Goal: Information Seeking & Learning: Find specific fact

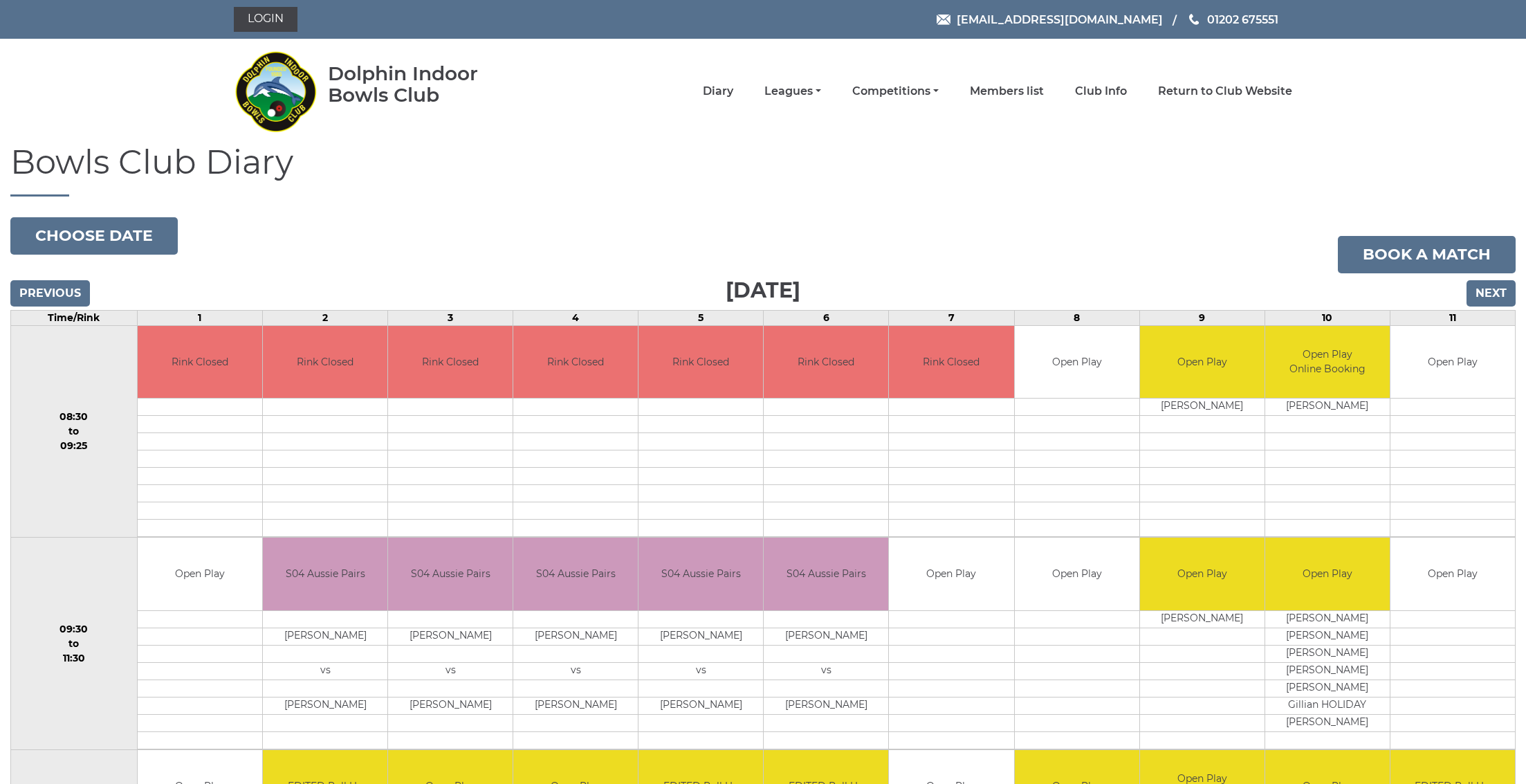
scroll to position [144, 0]
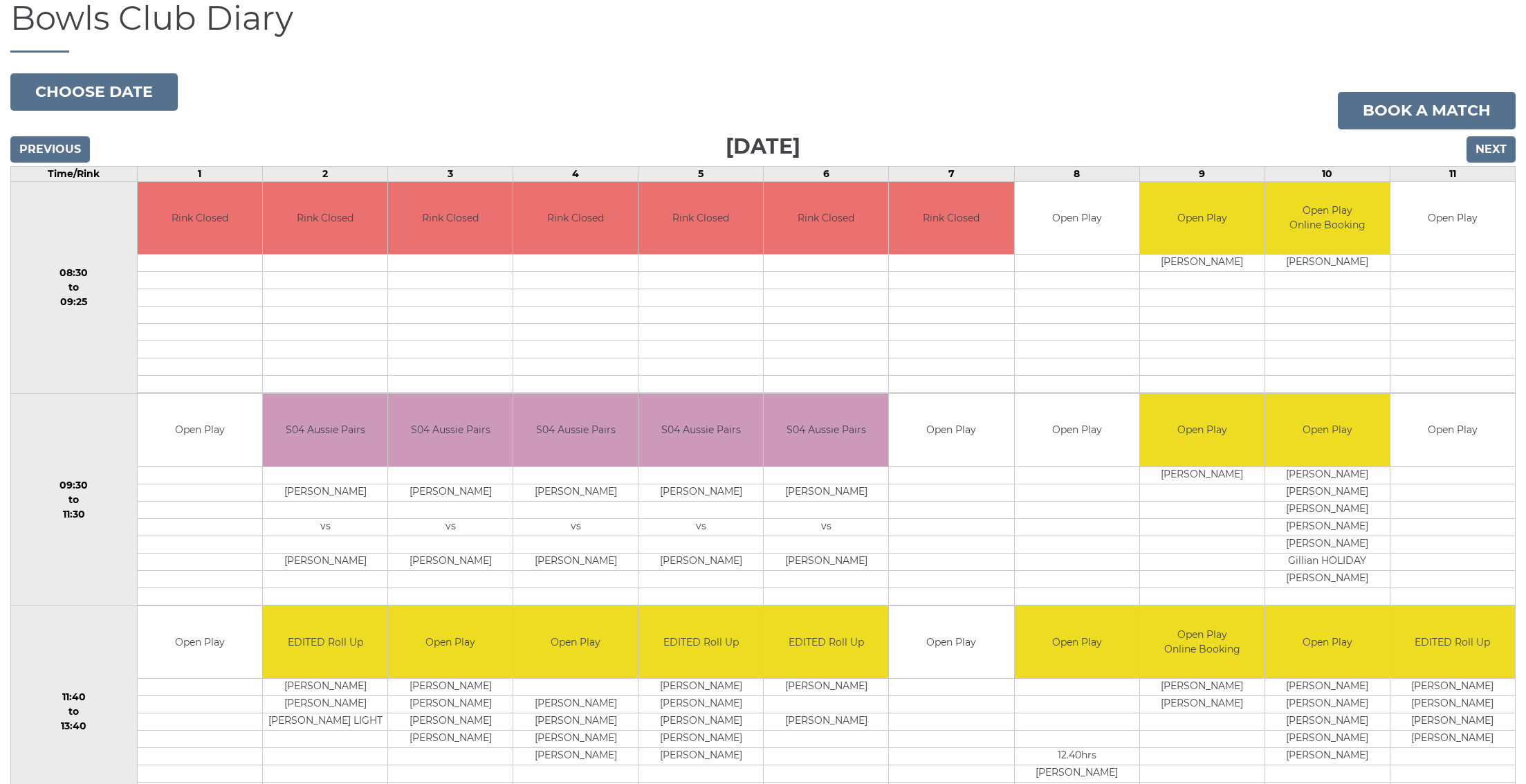
click at [541, 59] on div "Bowls Club Diary [DATE] Choose date Book a match [DATE] Previous Next Time/Rink…" at bounding box center [763, 515] width 1526 height 1030
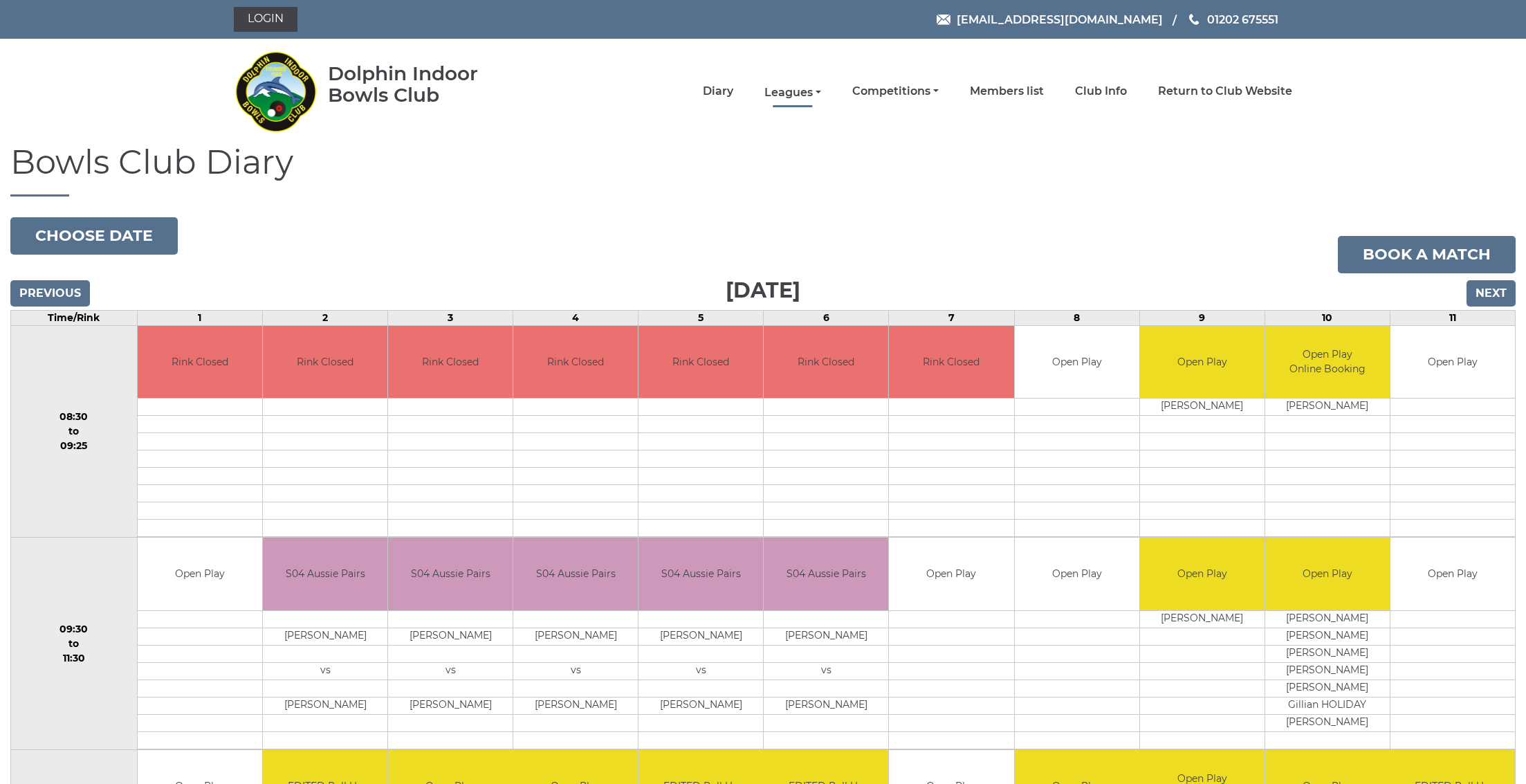
click at [820, 93] on link "Leagues" at bounding box center [793, 92] width 56 height 16
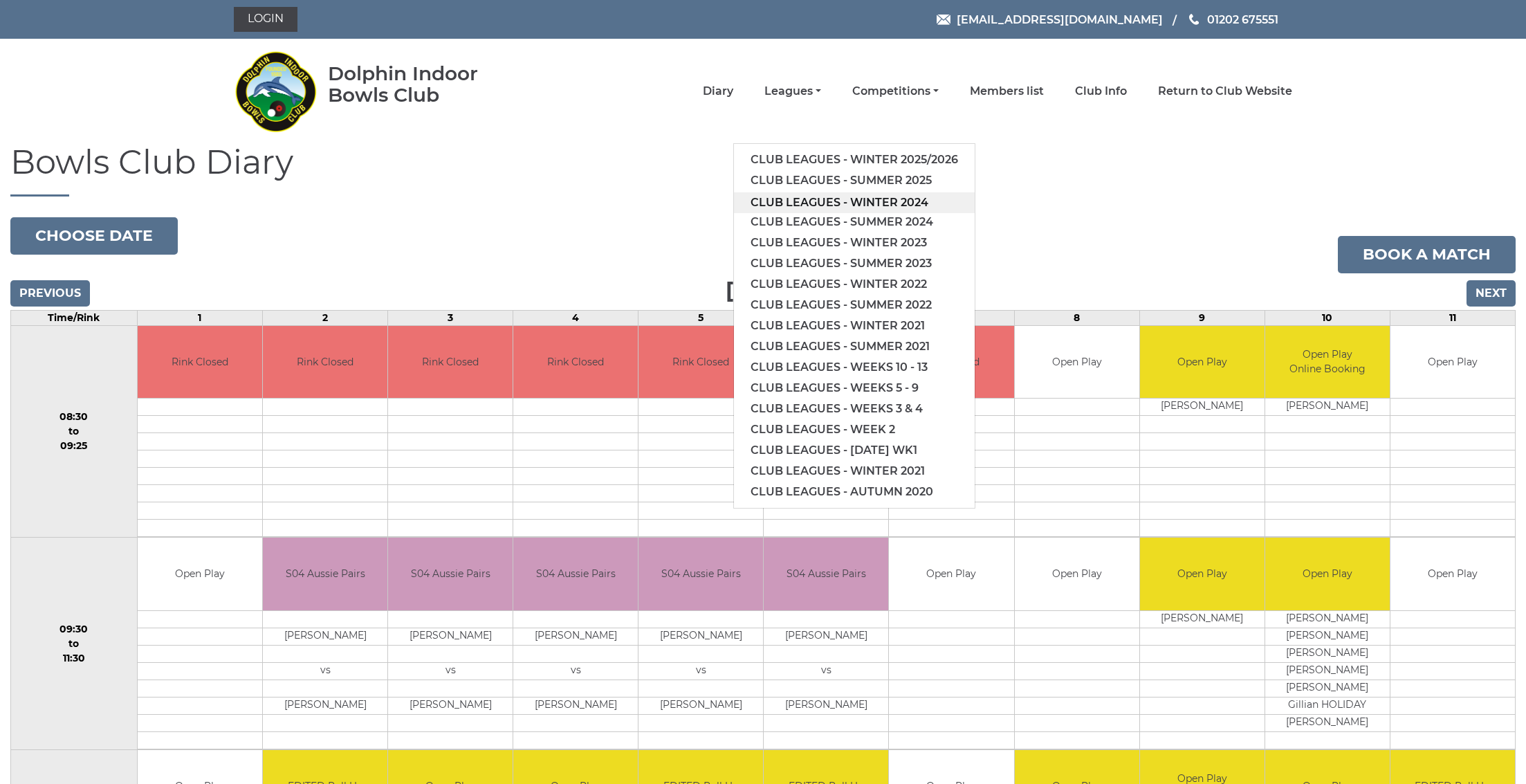
click at [829, 202] on link "Club leagues - Winter 2024" at bounding box center [854, 202] width 240 height 20
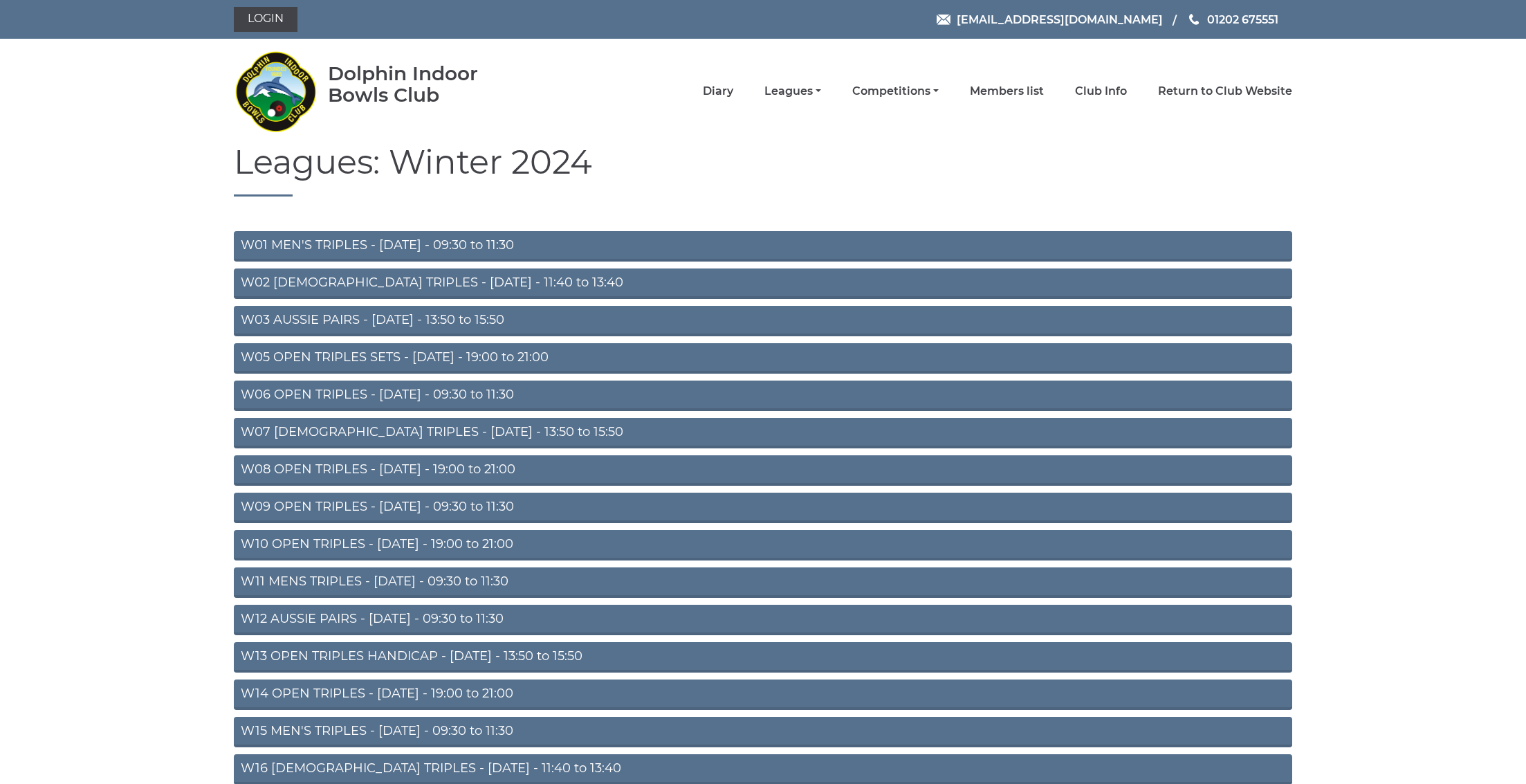
click at [289, 509] on link "W09 OPEN TRIPLES - Wednesday - 09:30 to 11:30" at bounding box center [763, 507] width 1059 height 30
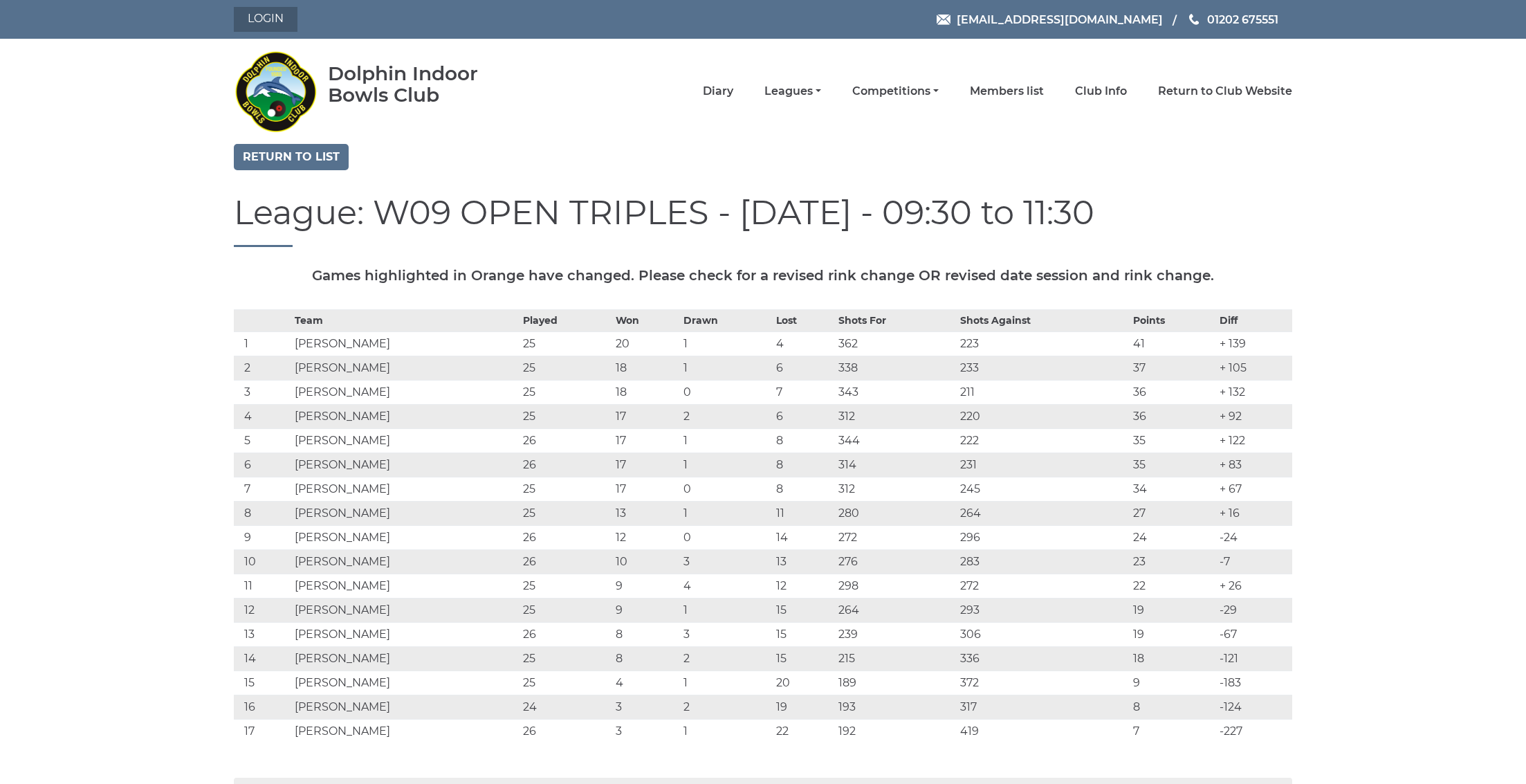
click at [291, 14] on link "Login" at bounding box center [265, 19] width 63 height 25
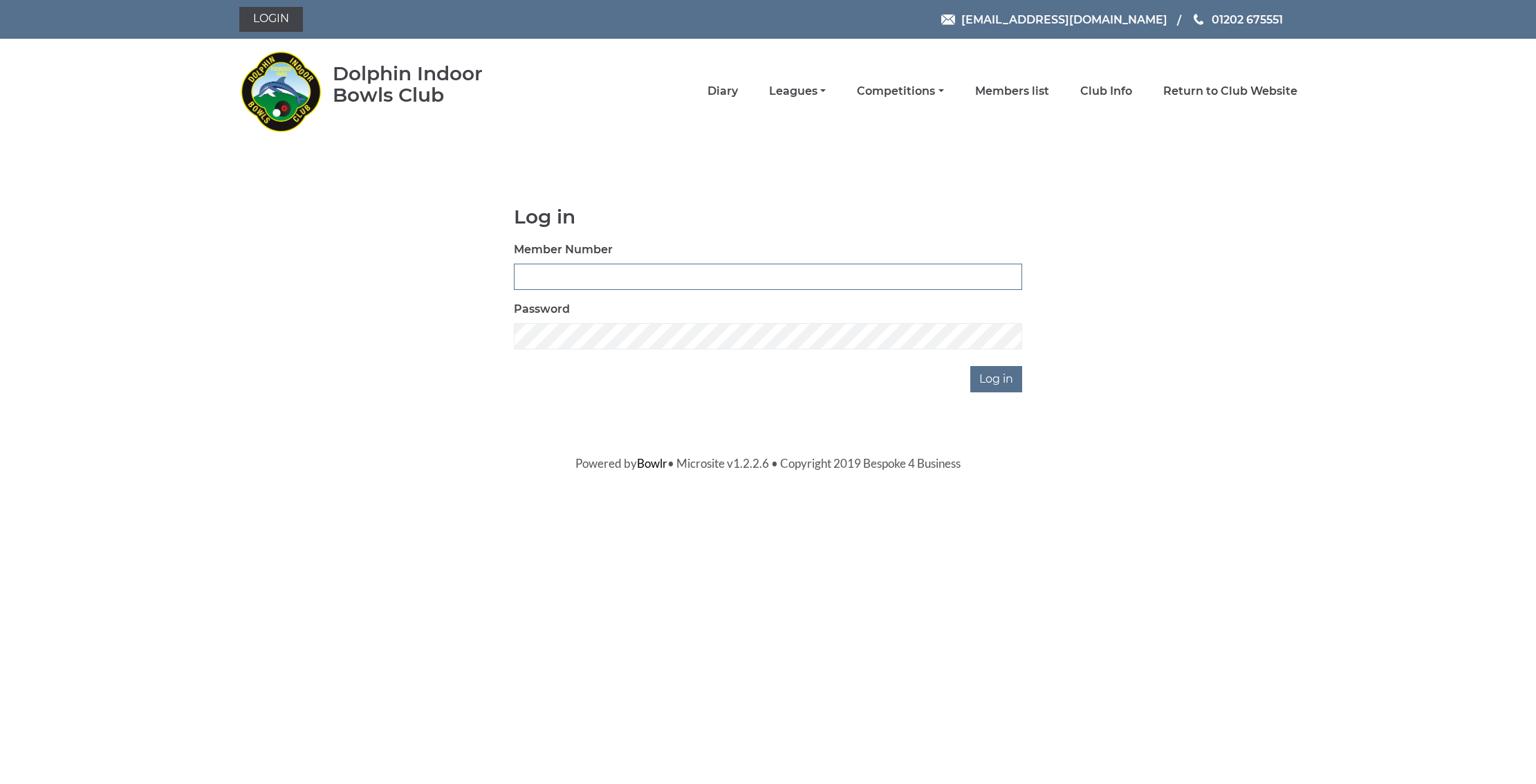
type input "3669"
click at [998, 378] on input "Log in" at bounding box center [996, 378] width 52 height 26
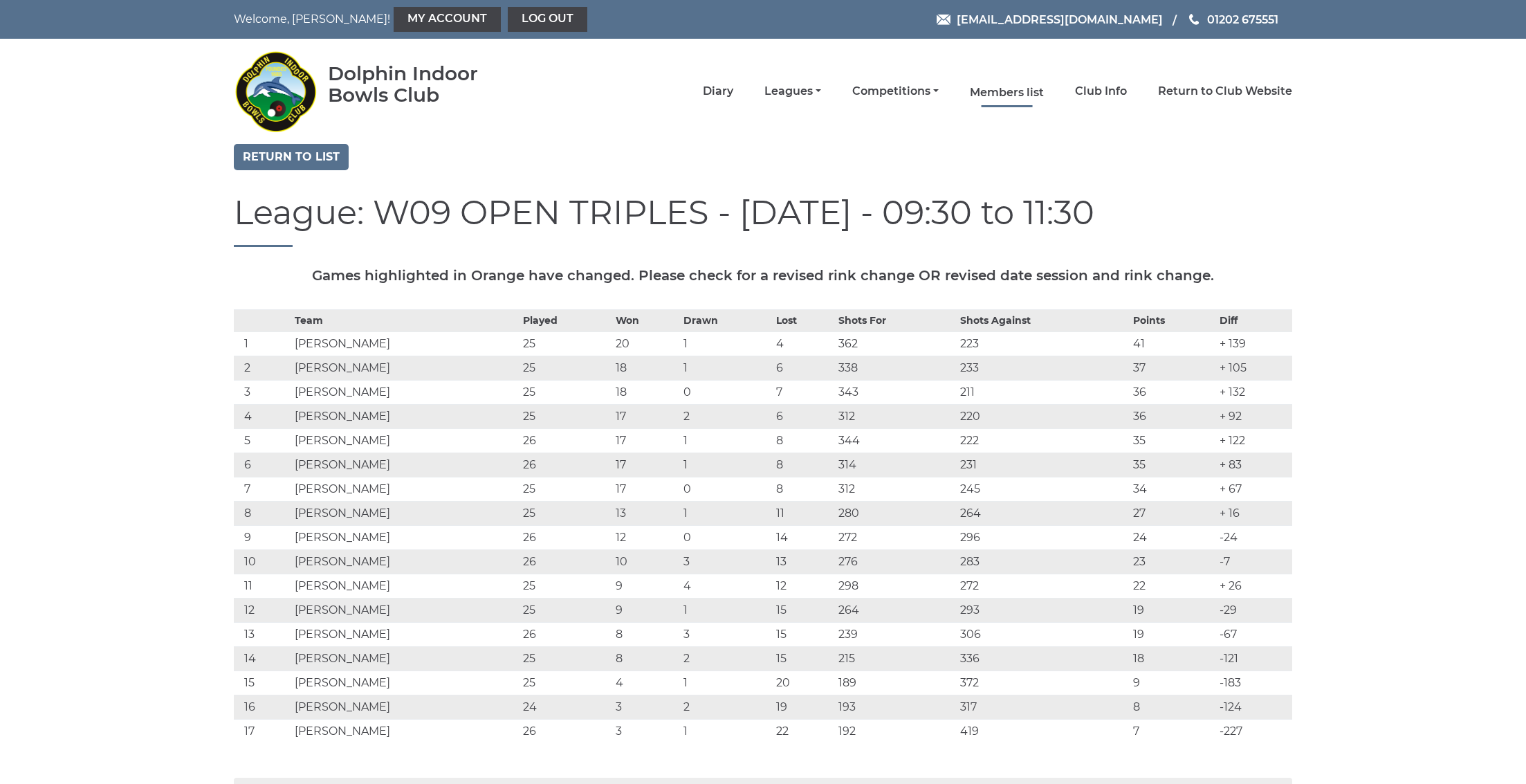
click at [1014, 92] on link "Members list" at bounding box center [1007, 92] width 74 height 16
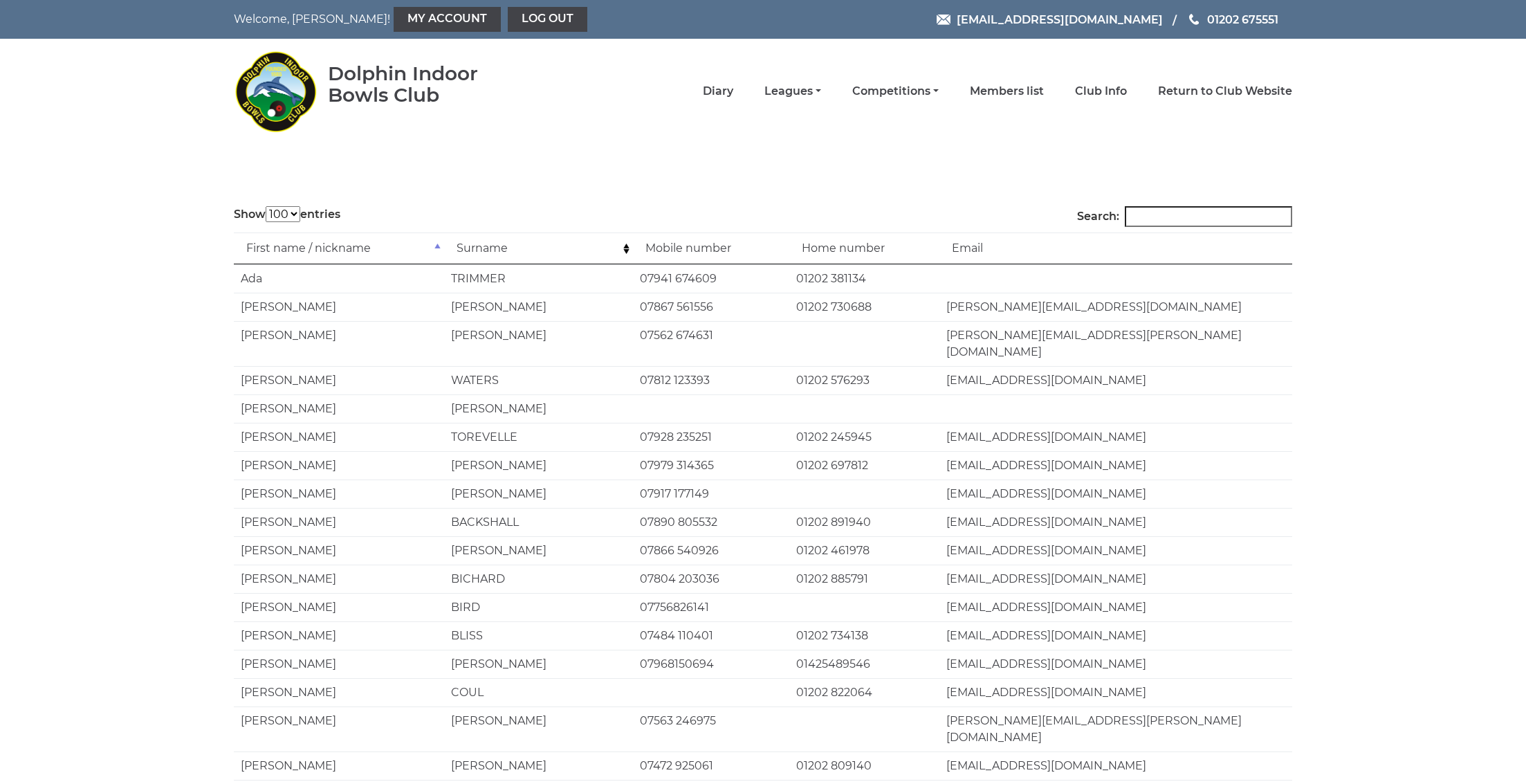
select select "100"
click at [1170, 208] on input "Search:" at bounding box center [1209, 216] width 167 height 20
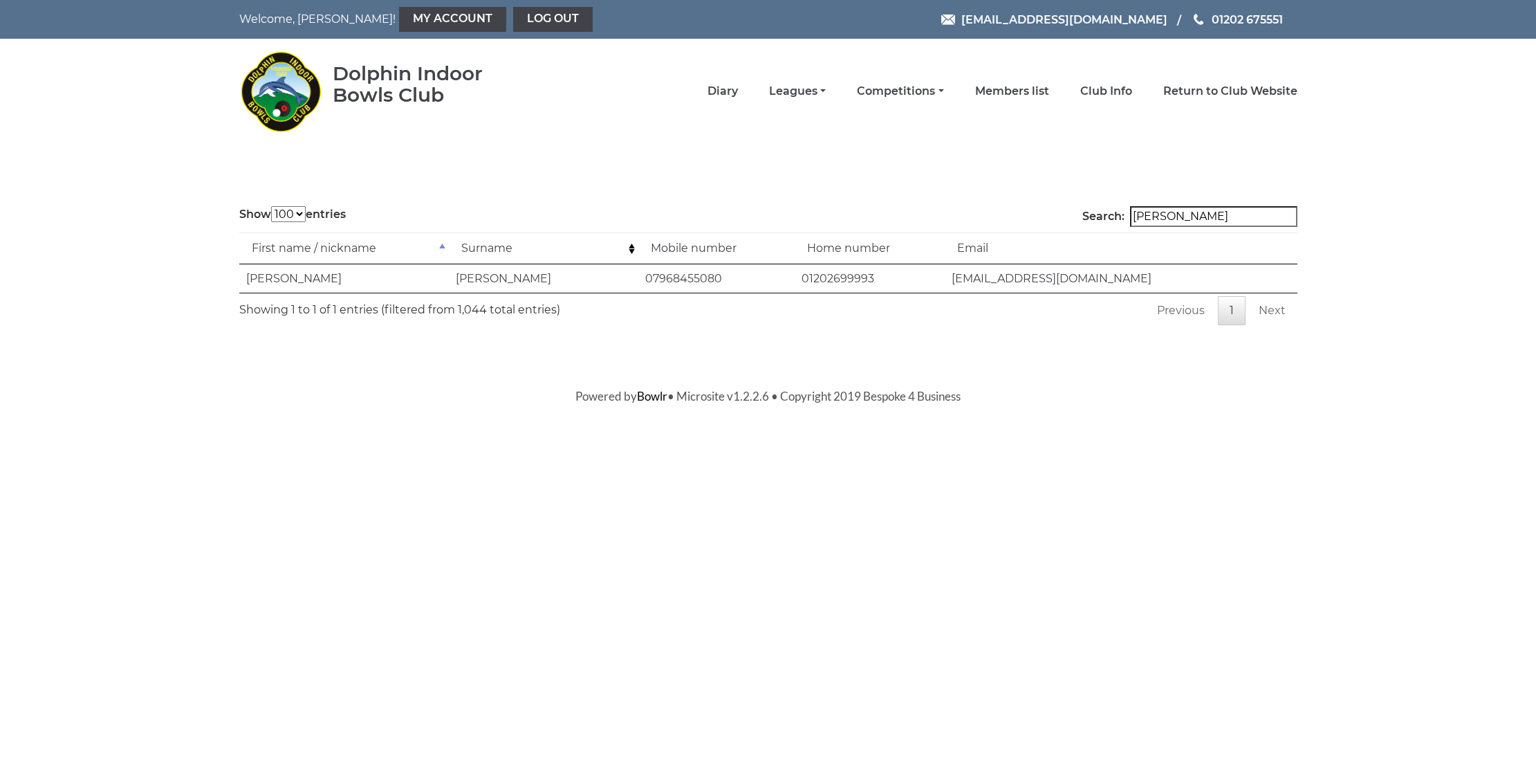
click at [1238, 219] on input "ted giles" at bounding box center [1214, 216] width 167 height 20
type input "ted giles"
click at [738, 88] on link "Diary" at bounding box center [722, 92] width 30 height 16
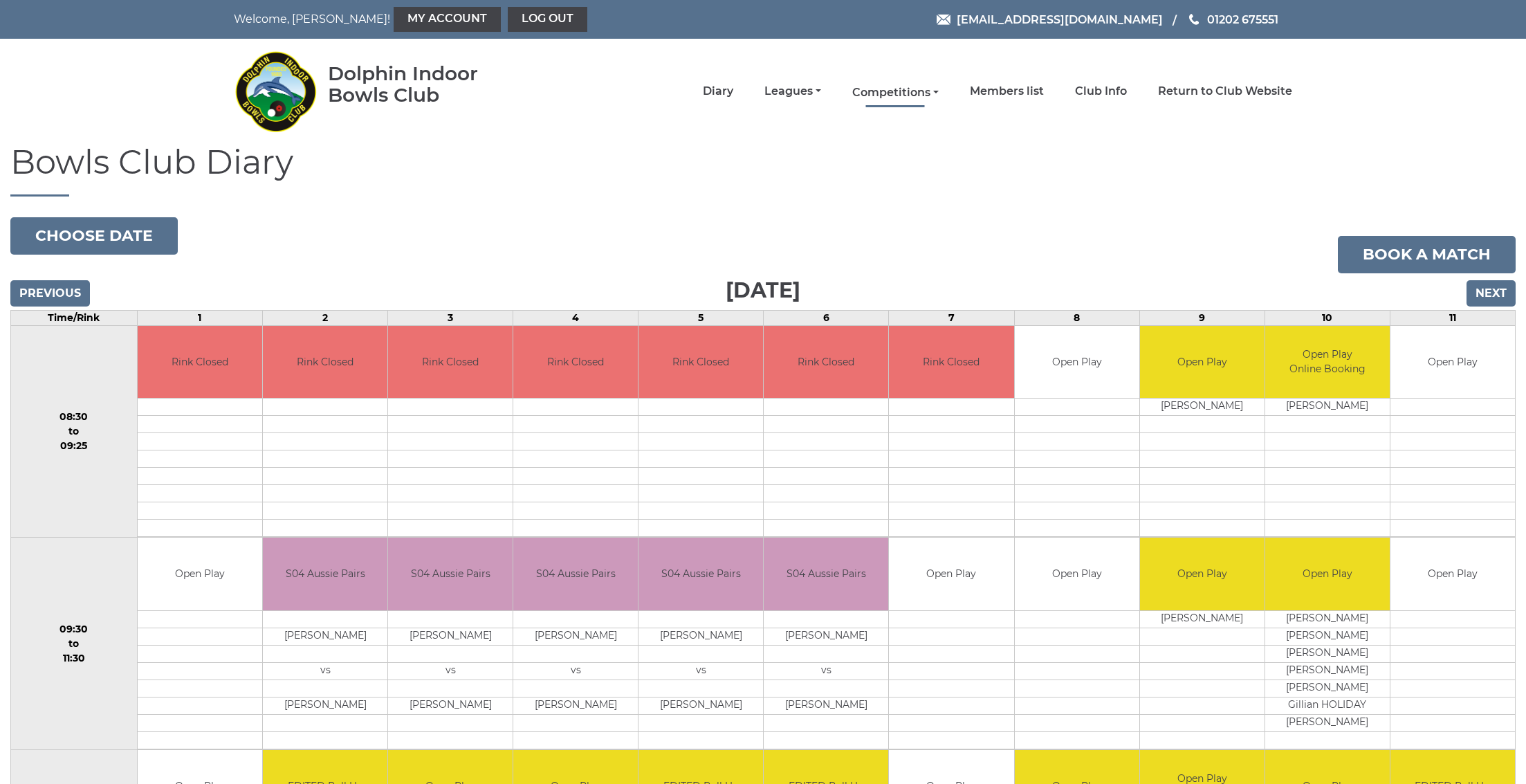
click at [915, 96] on link "Competitions" at bounding box center [895, 92] width 87 height 16
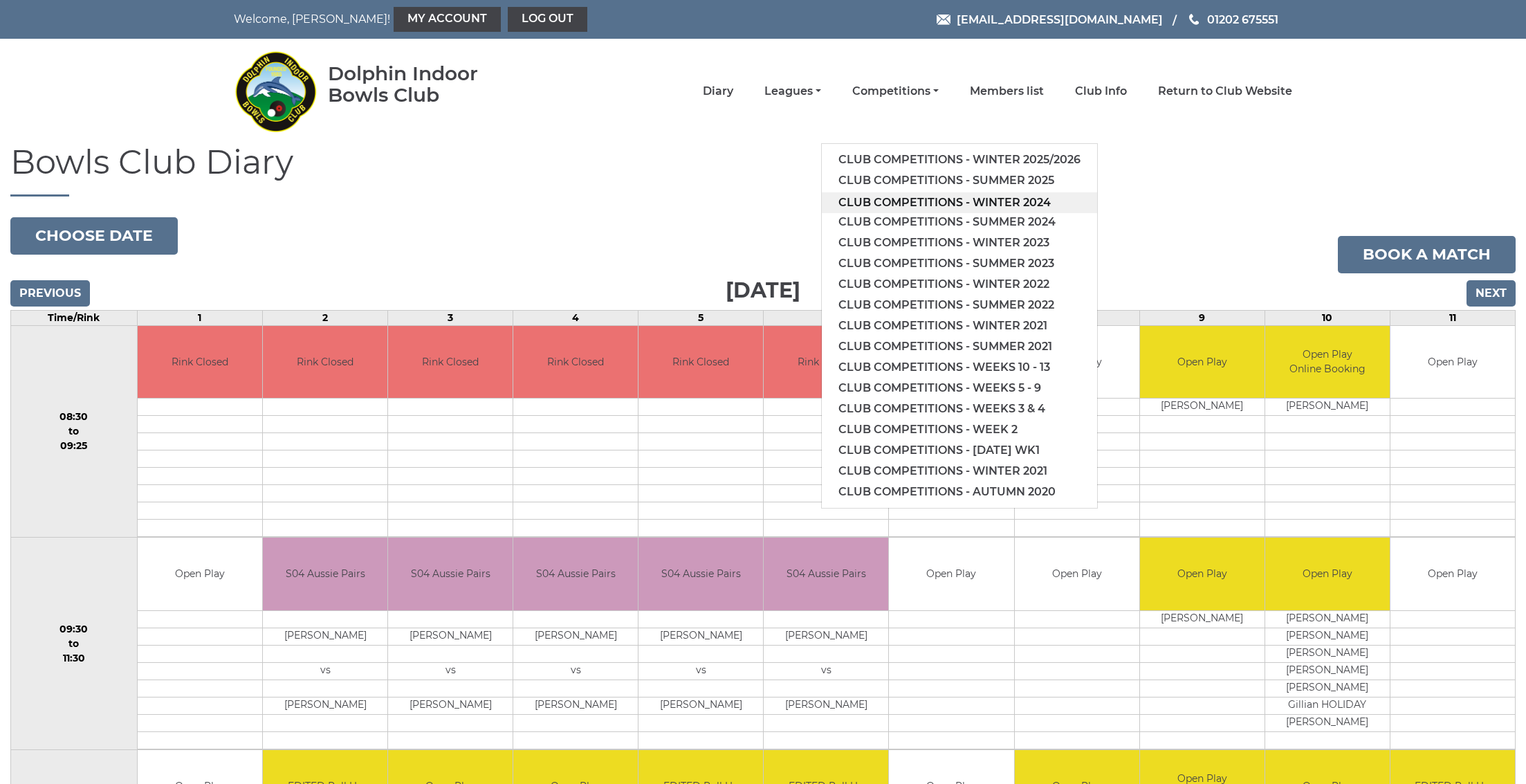
click at [923, 200] on link "Club competitions - Winter 2024" at bounding box center [960, 202] width 275 height 20
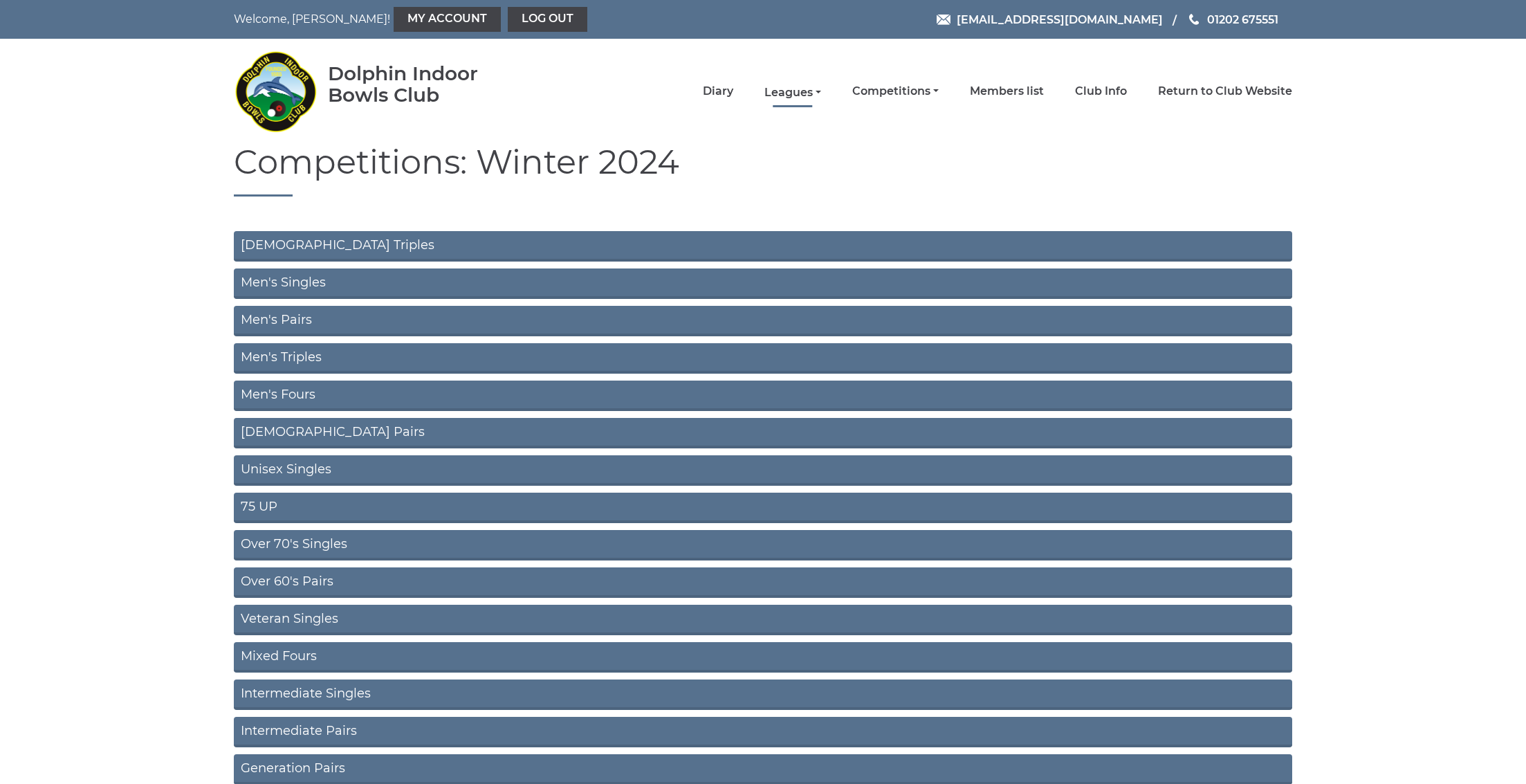
click at [821, 88] on link "Leagues" at bounding box center [793, 92] width 56 height 16
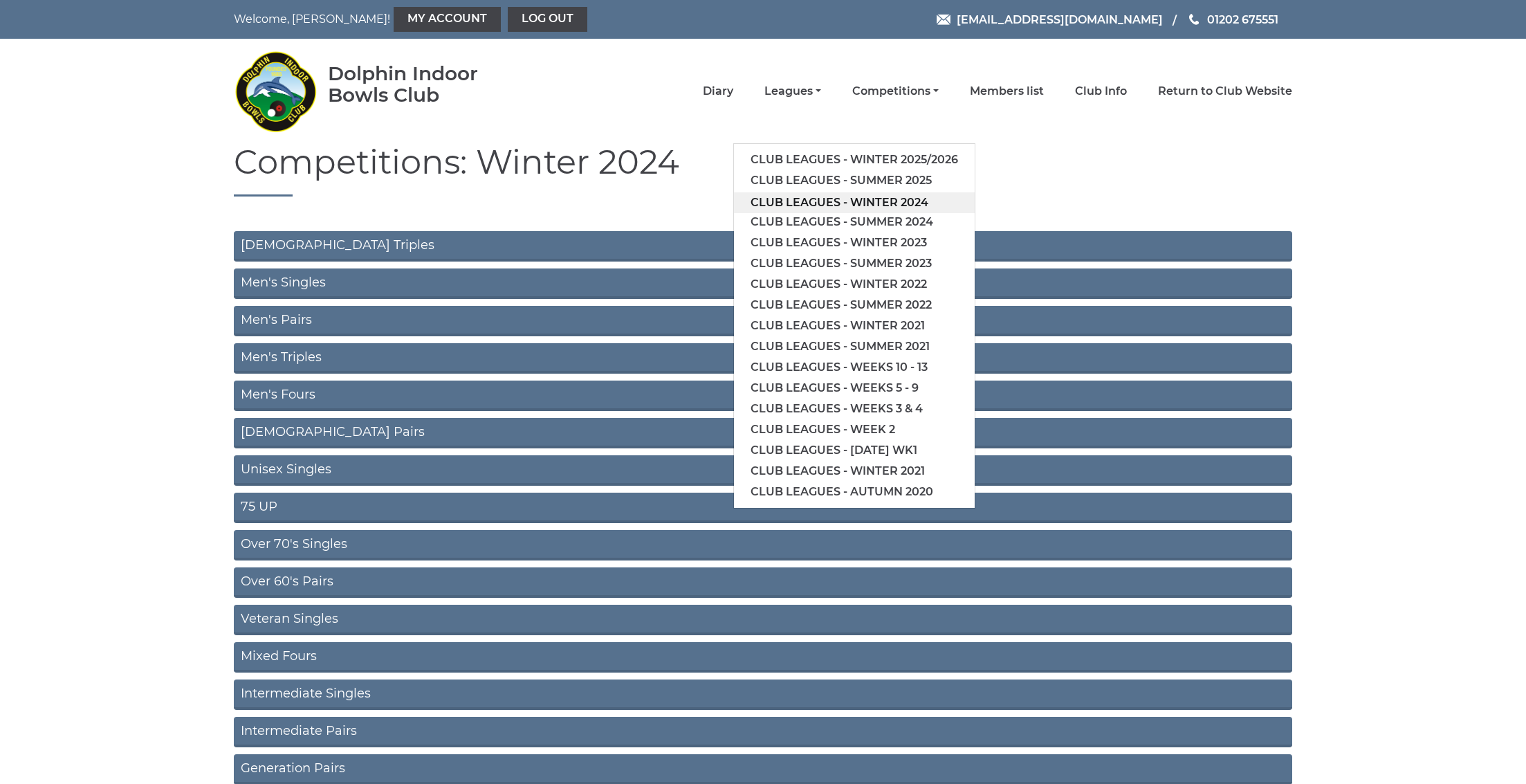
click at [842, 202] on link "Club leagues - Winter 2024" at bounding box center [854, 202] width 240 height 20
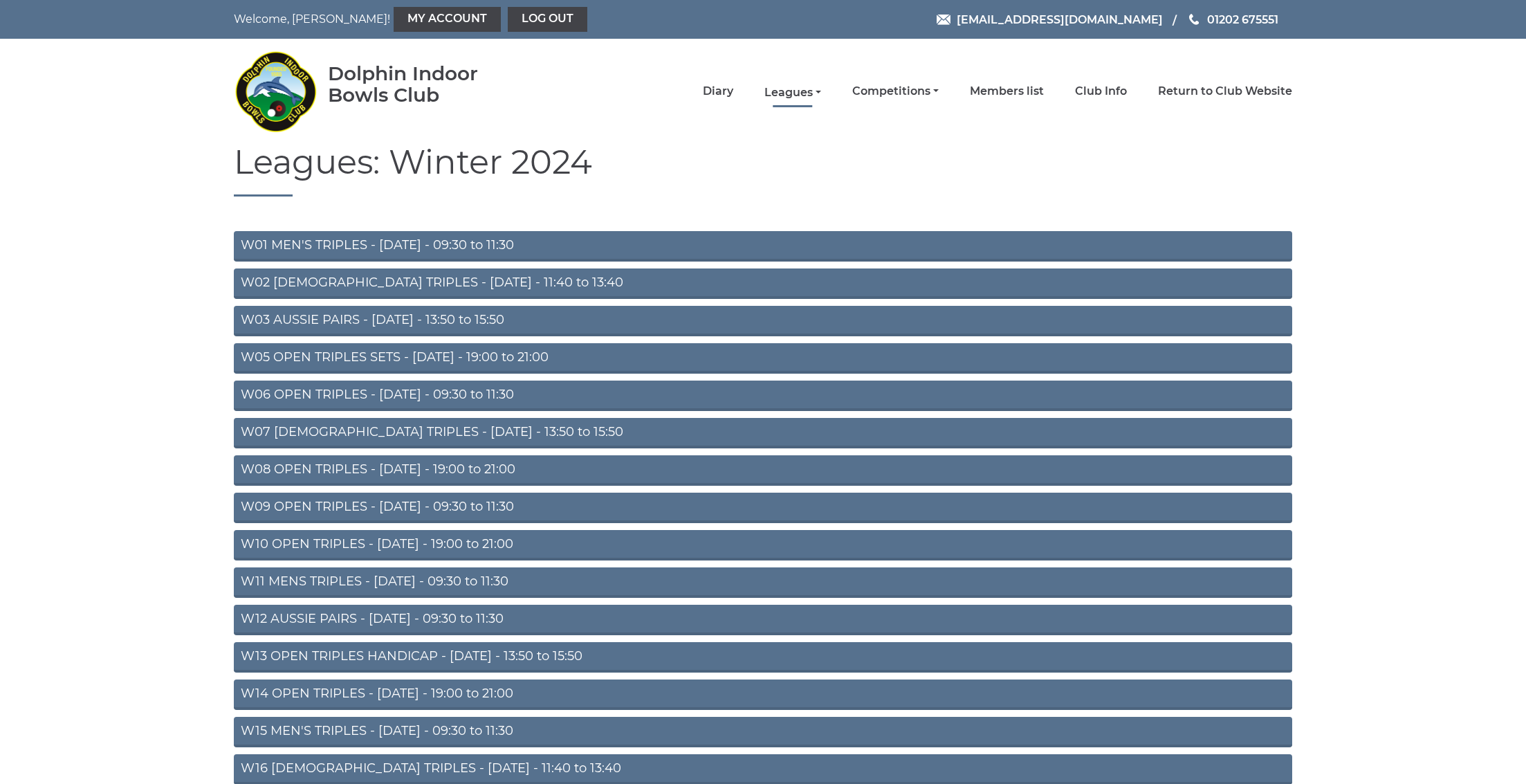
click at [821, 92] on link "Leagues" at bounding box center [793, 92] width 56 height 16
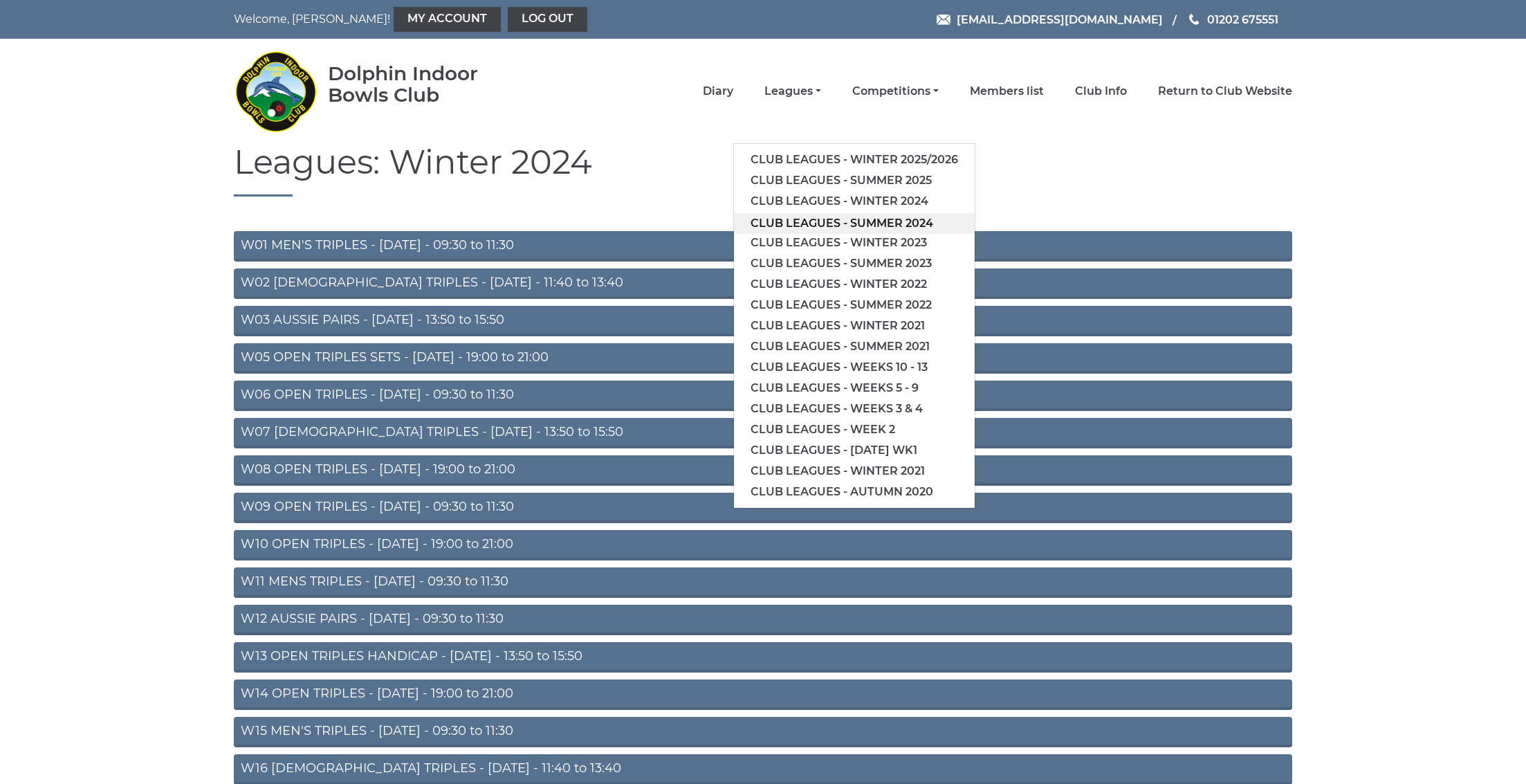
click at [830, 221] on link "Club leagues - Summer 2024" at bounding box center [854, 223] width 240 height 20
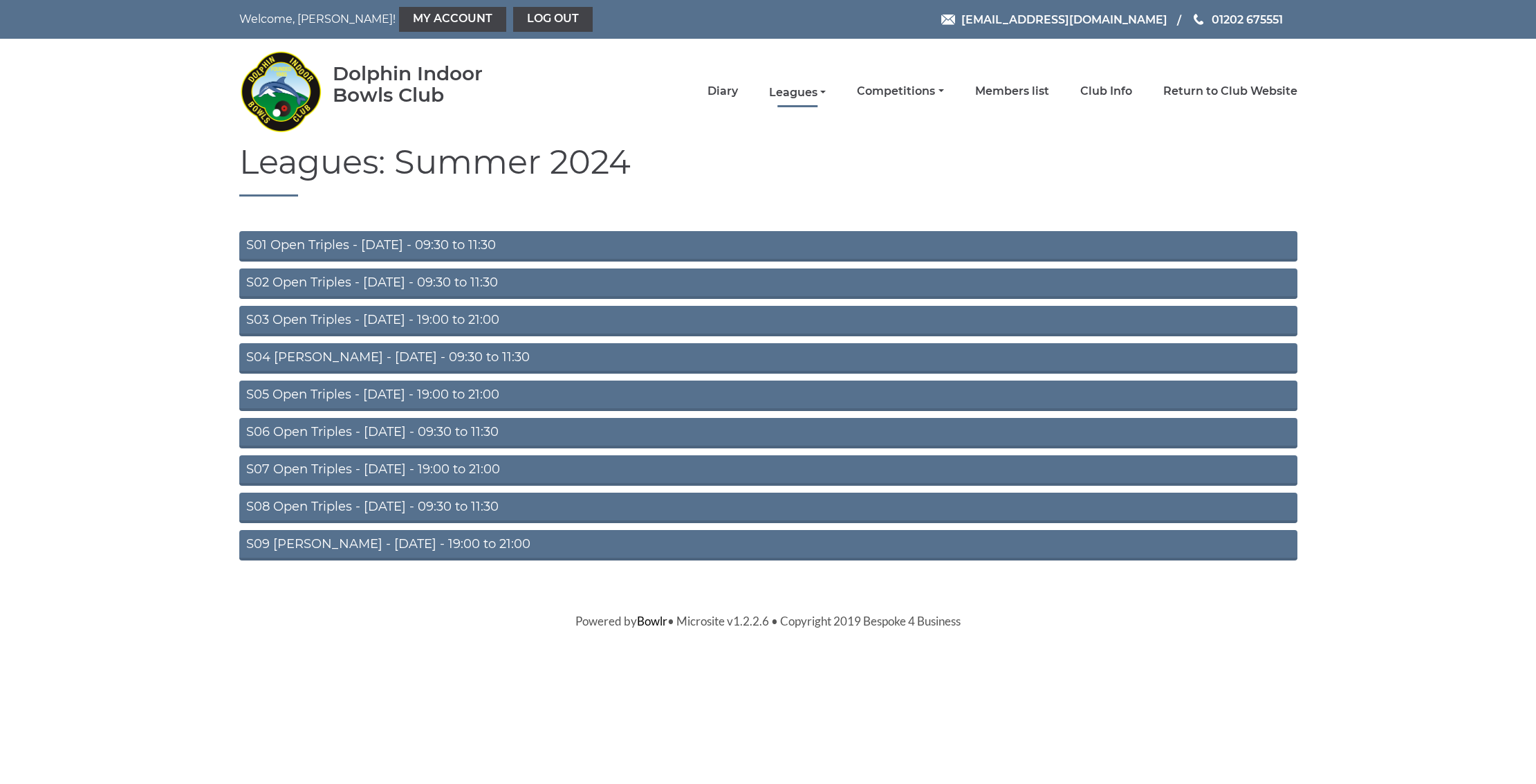
click at [826, 90] on link "Leagues" at bounding box center [798, 92] width 56 height 16
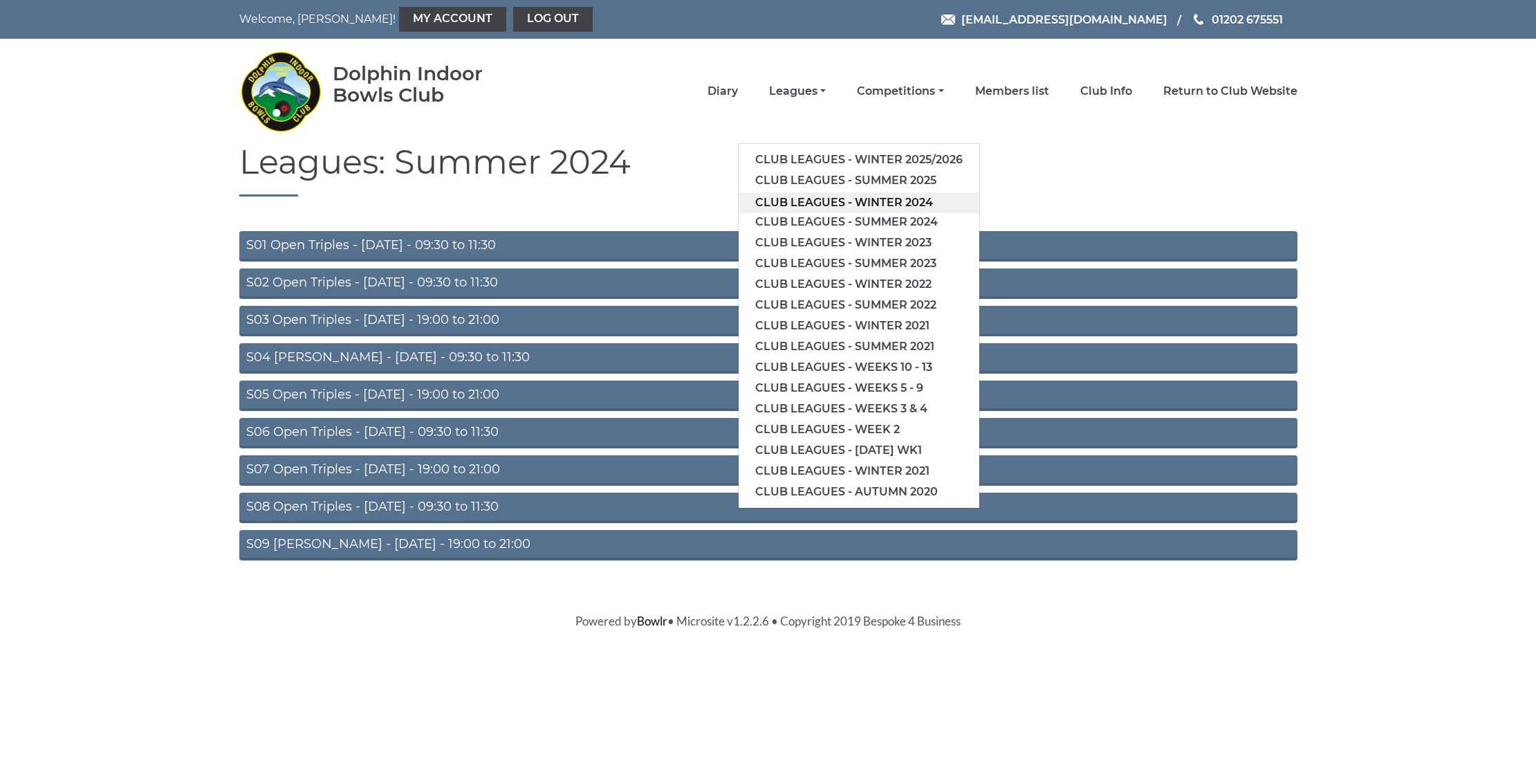
click at [870, 201] on link "Club leagues - Winter 2024" at bounding box center [858, 202] width 240 height 20
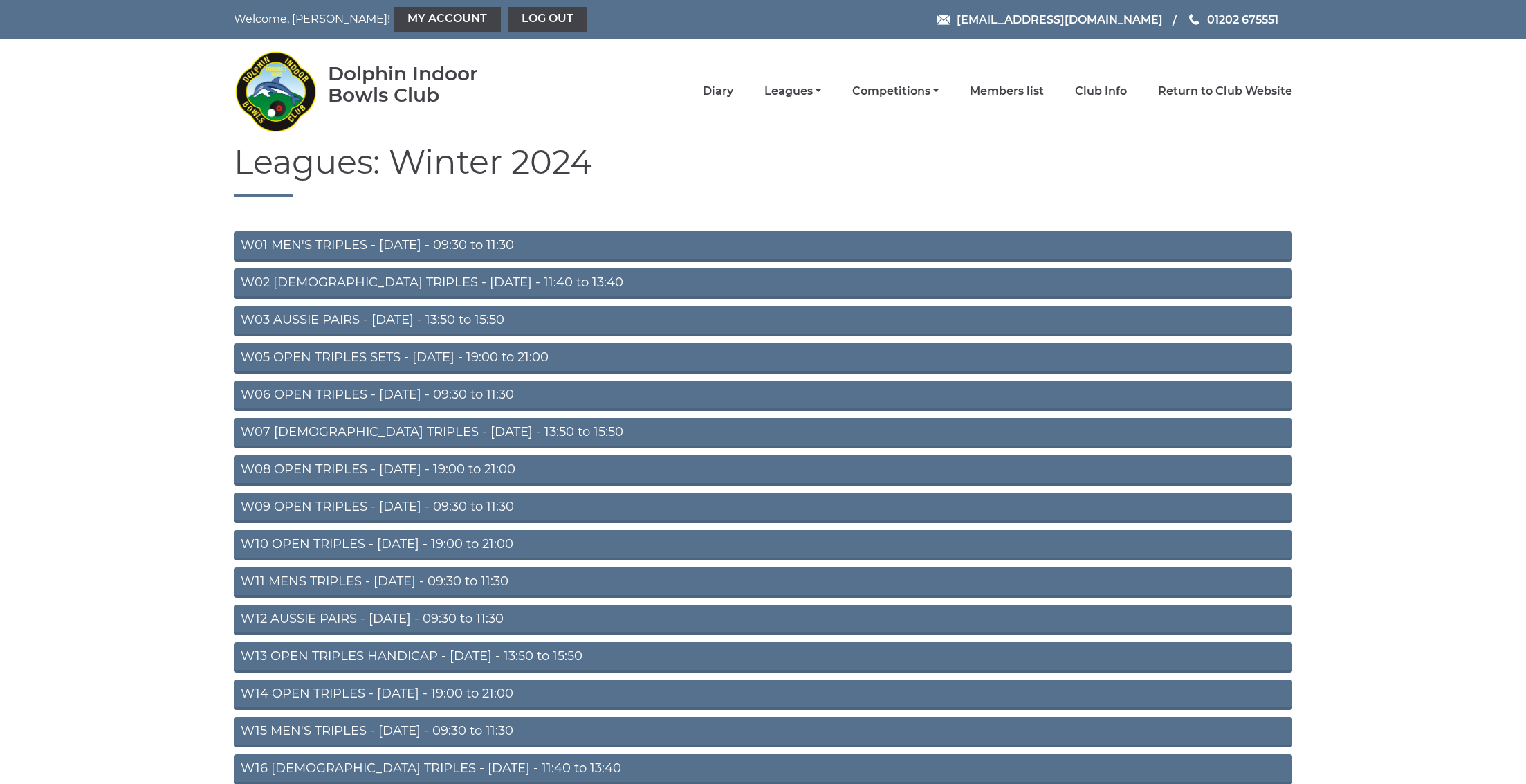
click at [310, 508] on link "W09 OPEN TRIPLES - Wednesday - 09:30 to 11:30" at bounding box center [763, 507] width 1059 height 30
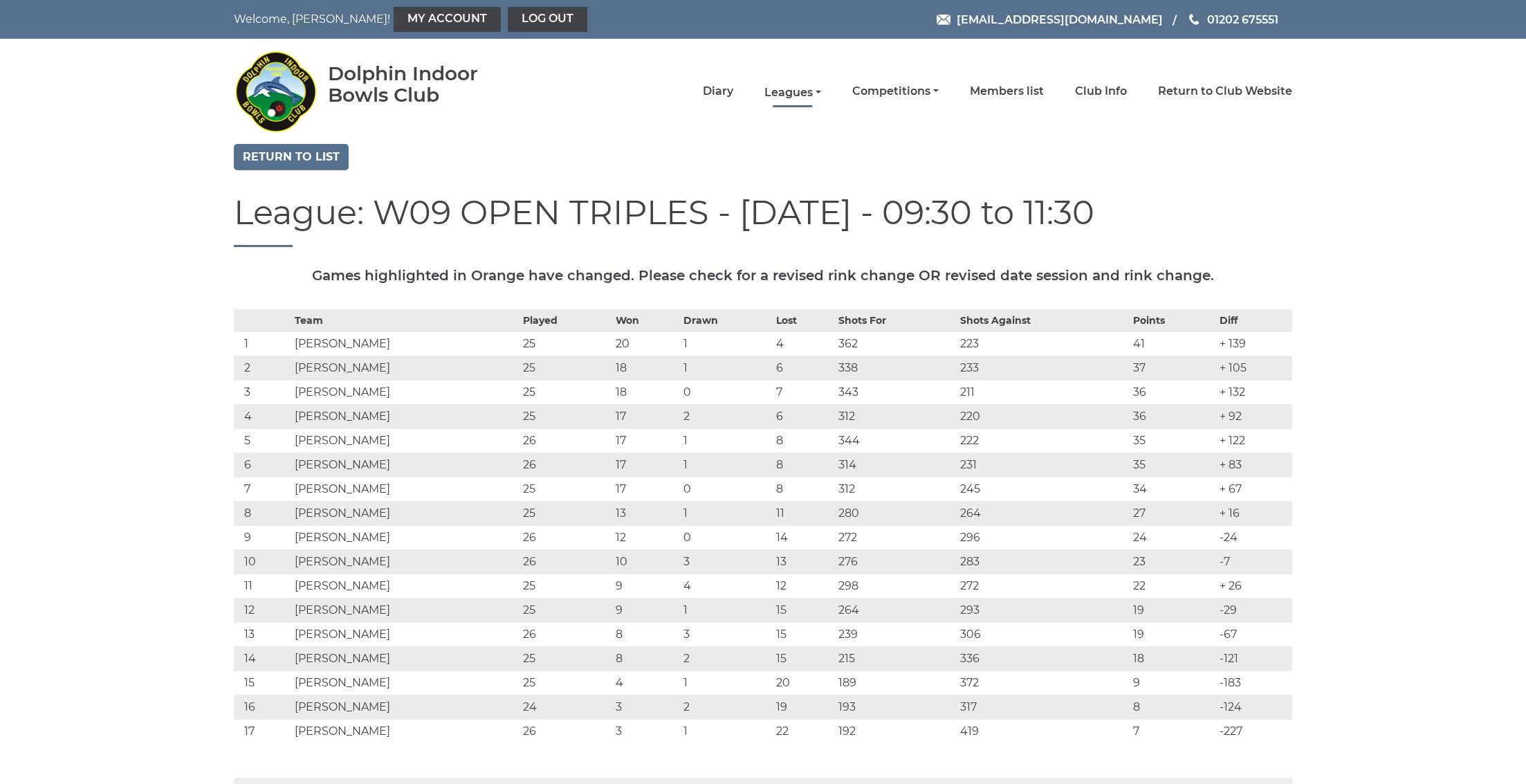
click at [818, 91] on link "Leagues" at bounding box center [793, 92] width 56 height 16
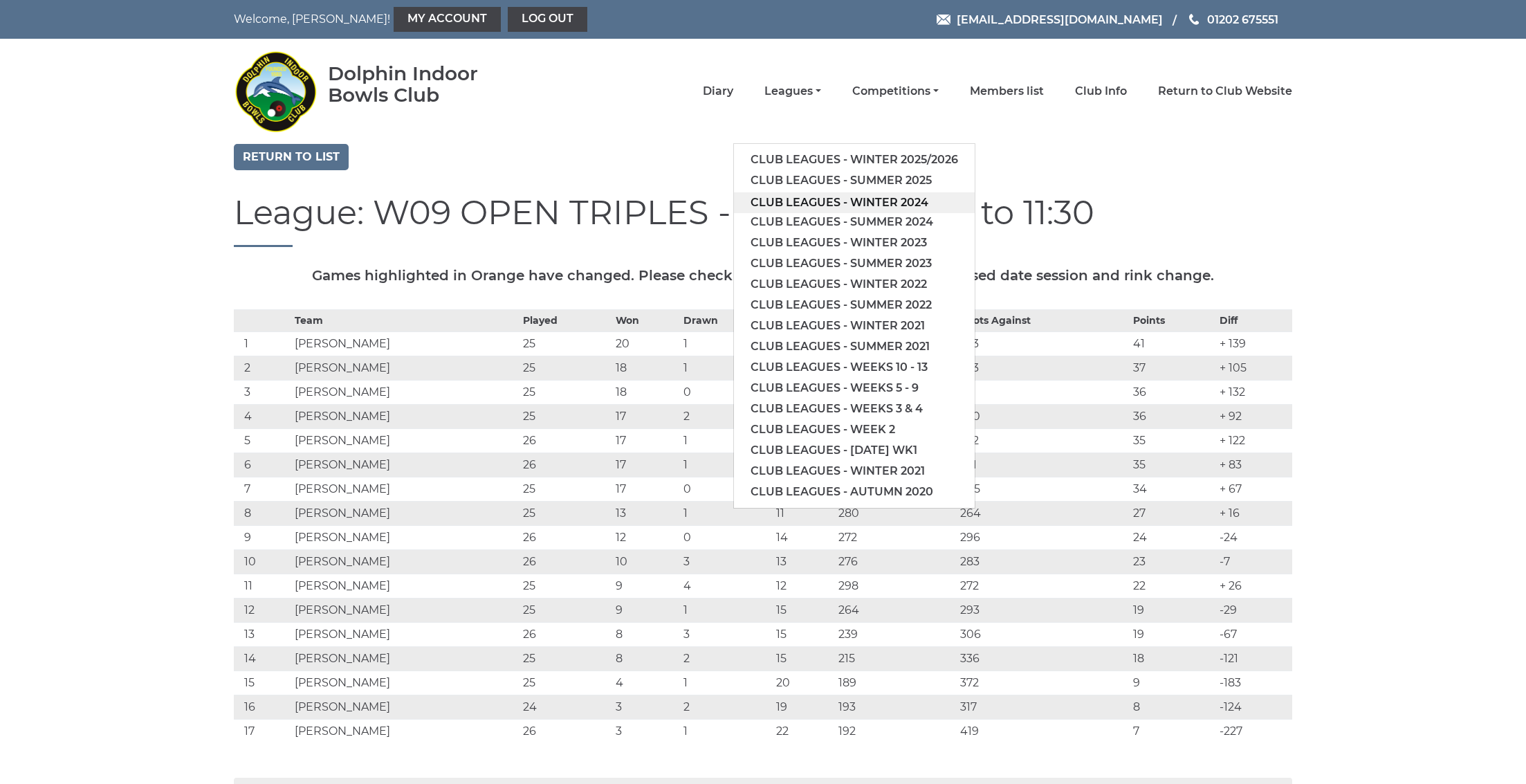
click at [858, 204] on link "Club leagues - Winter 2024" at bounding box center [854, 202] width 240 height 20
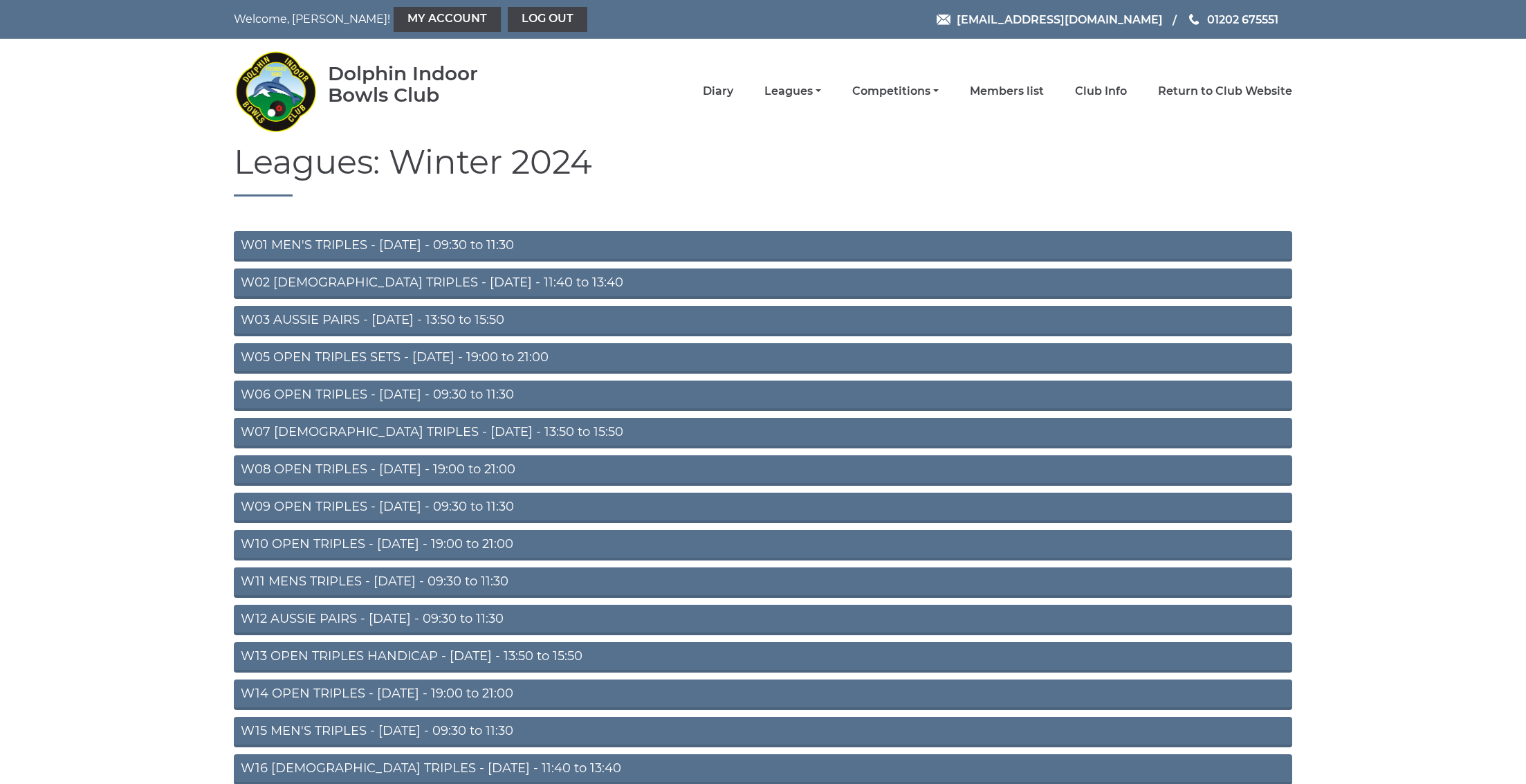
click at [304, 549] on link "W10 OPEN TRIPLES - Wednesday - 19:00 to 21:00" at bounding box center [763, 545] width 1059 height 30
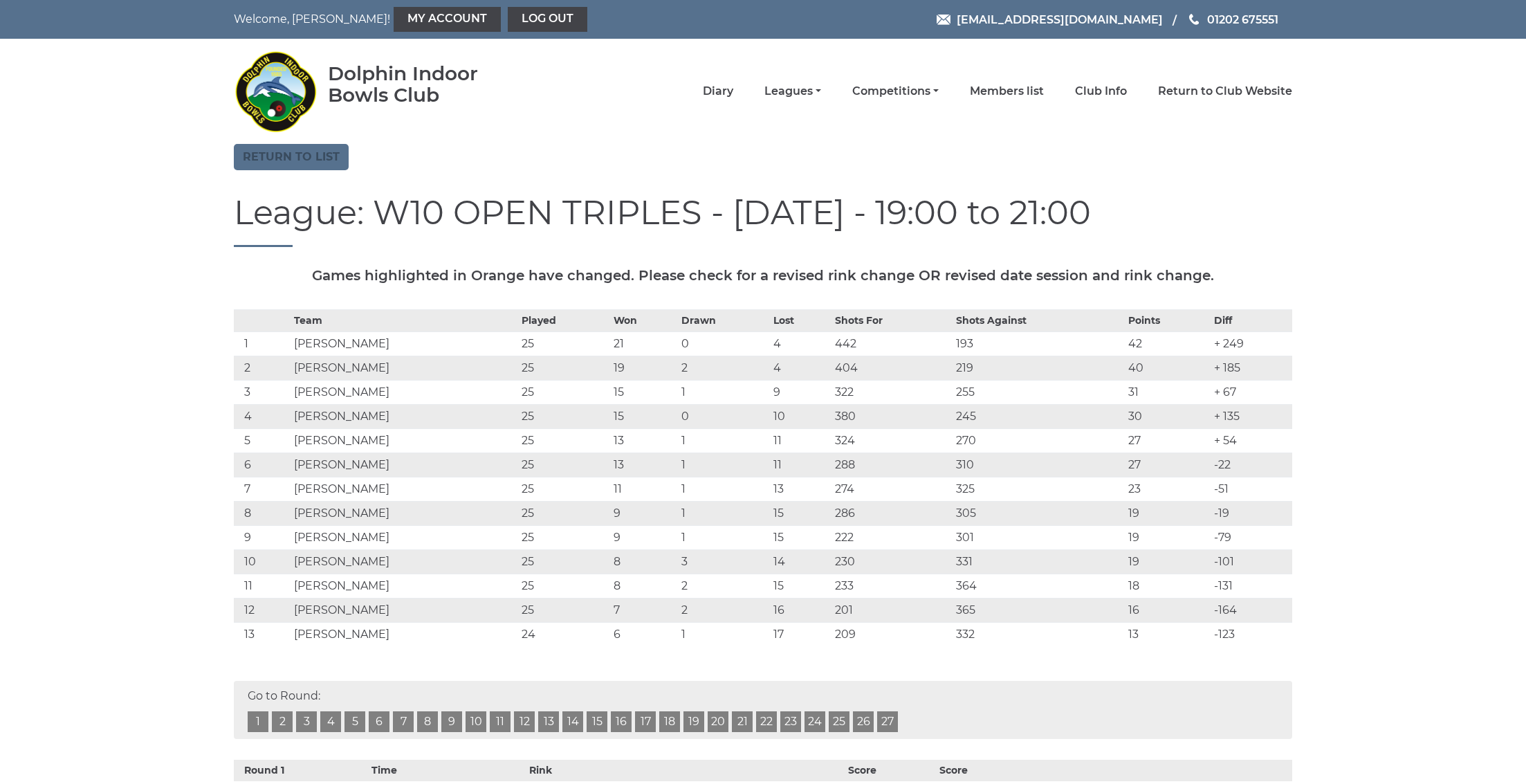
click at [303, 157] on link "Return to list" at bounding box center [291, 157] width 115 height 26
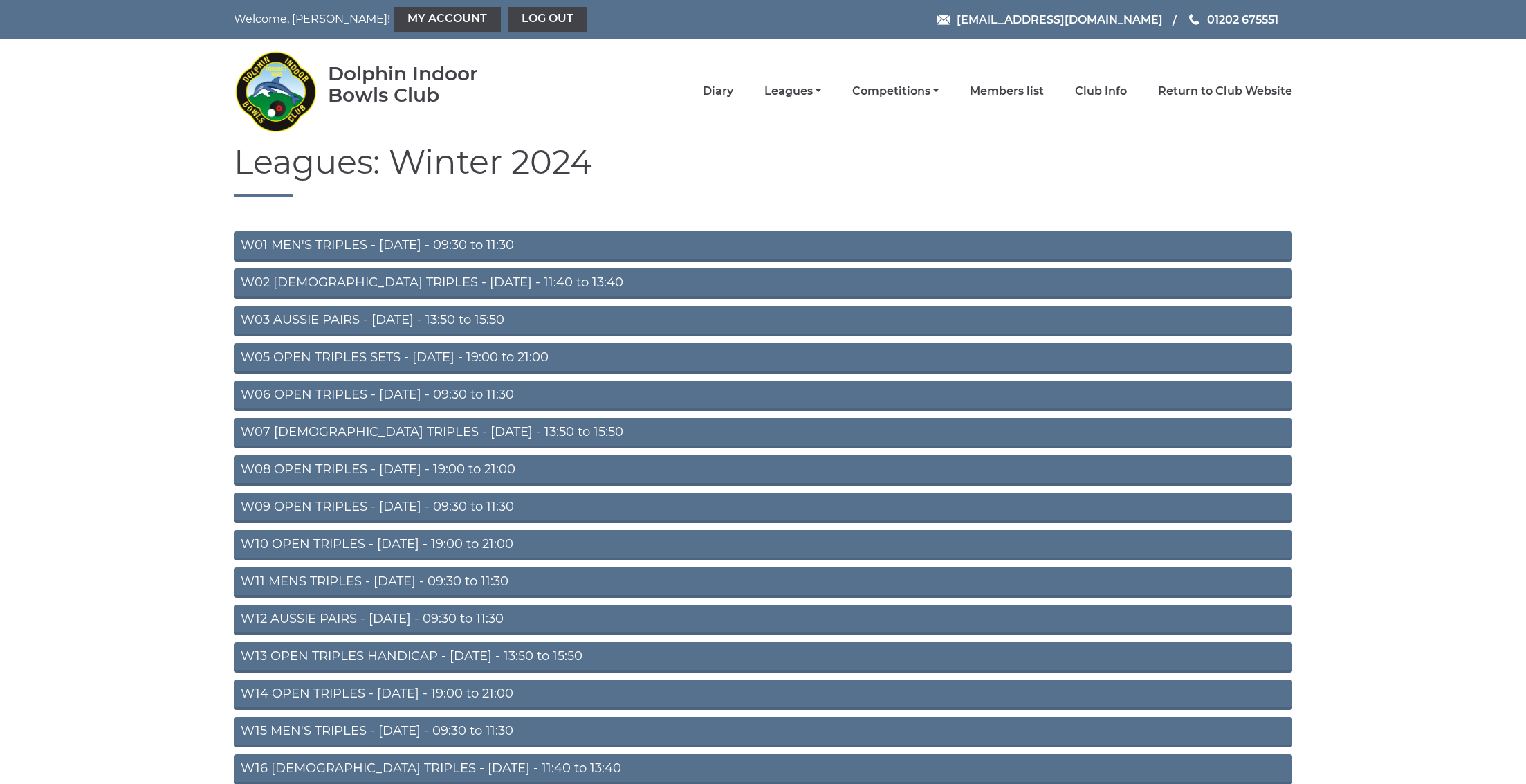
click at [293, 396] on link "W06 OPEN TRIPLES - Tuesday - 09:30 to 11:30" at bounding box center [763, 395] width 1059 height 30
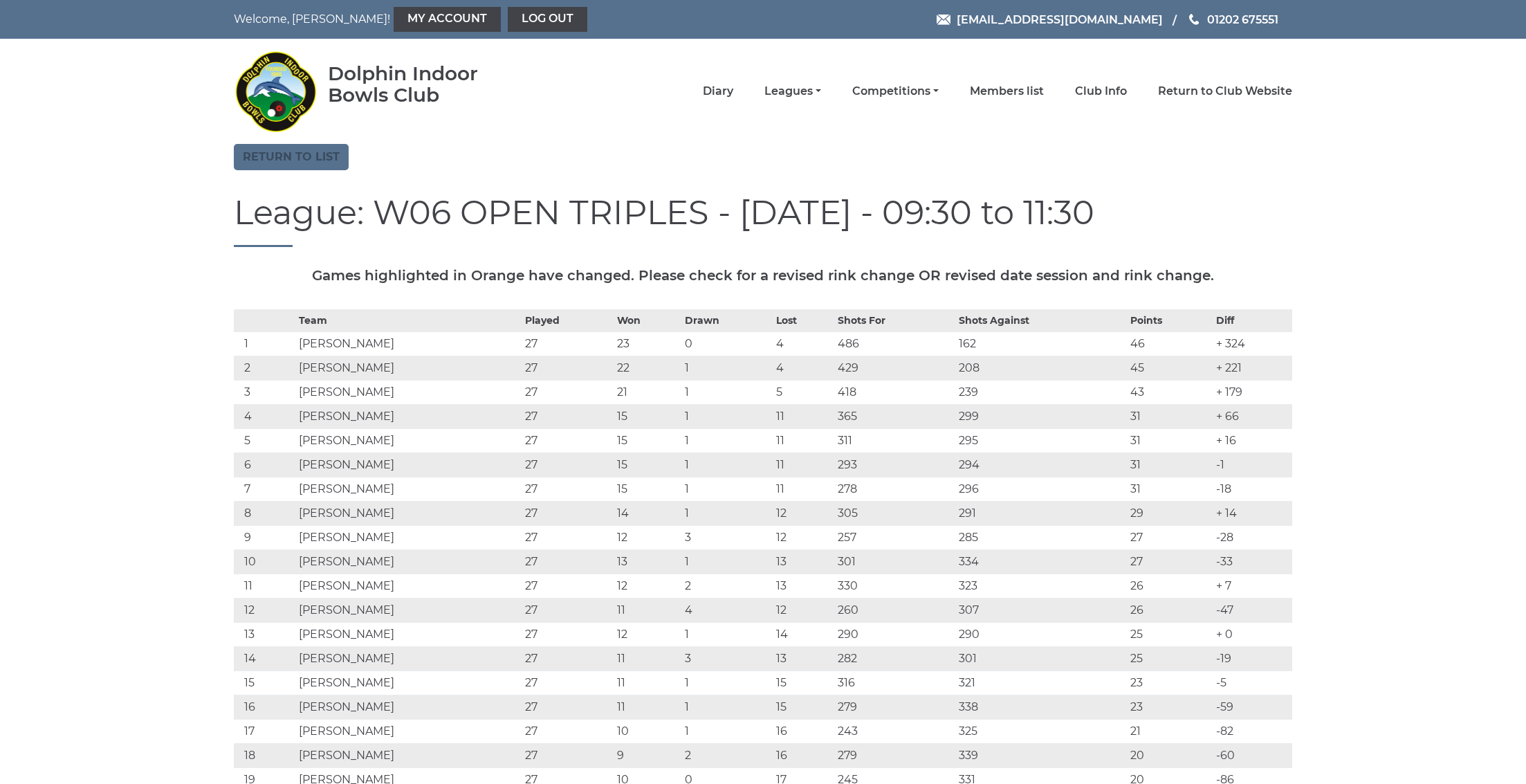
click at [330, 161] on link "Return to list" at bounding box center [291, 157] width 115 height 26
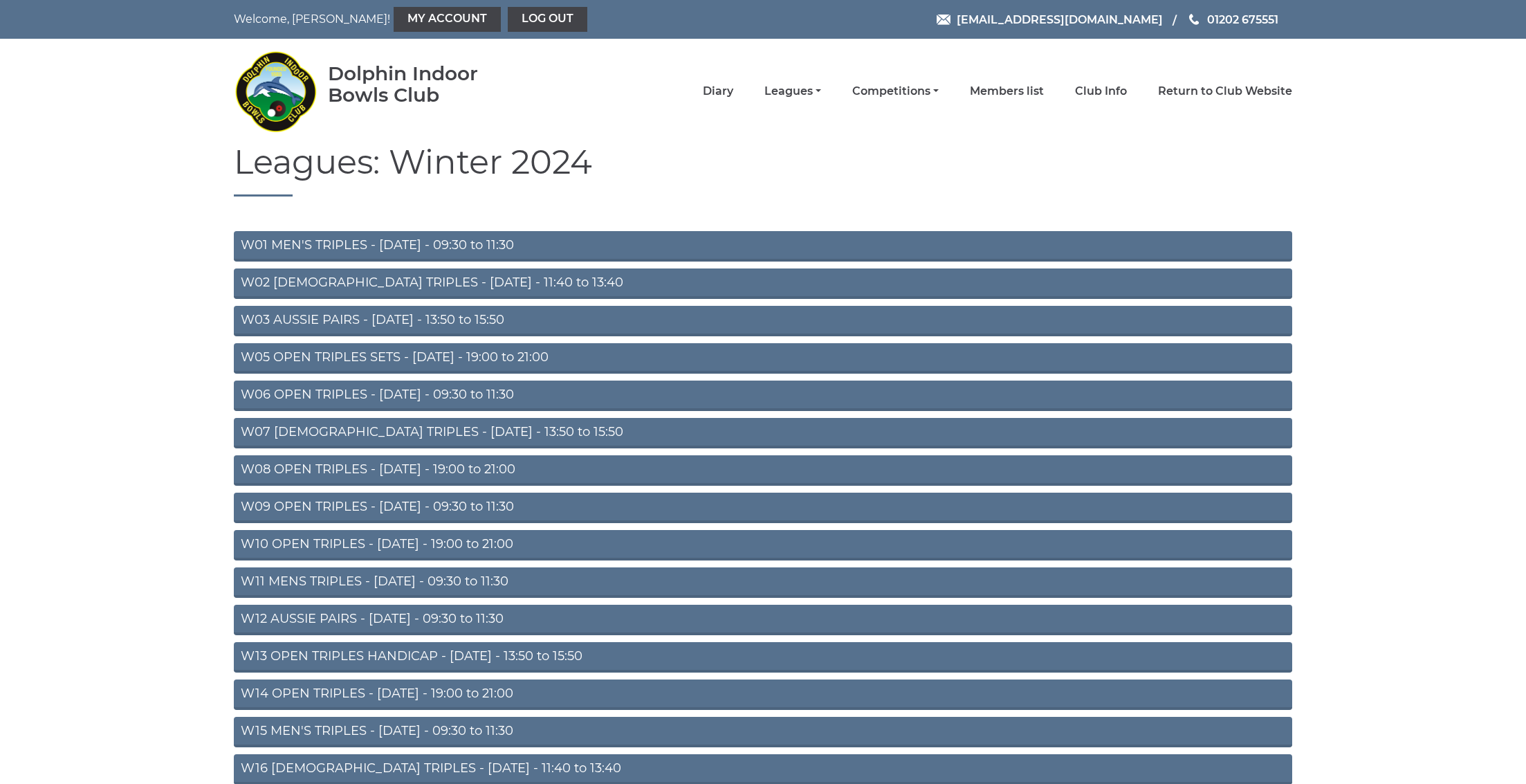
click at [300, 430] on link "W07 LADIES TRIPLES - Tuesday - 13:50 to 15:50" at bounding box center [763, 432] width 1059 height 30
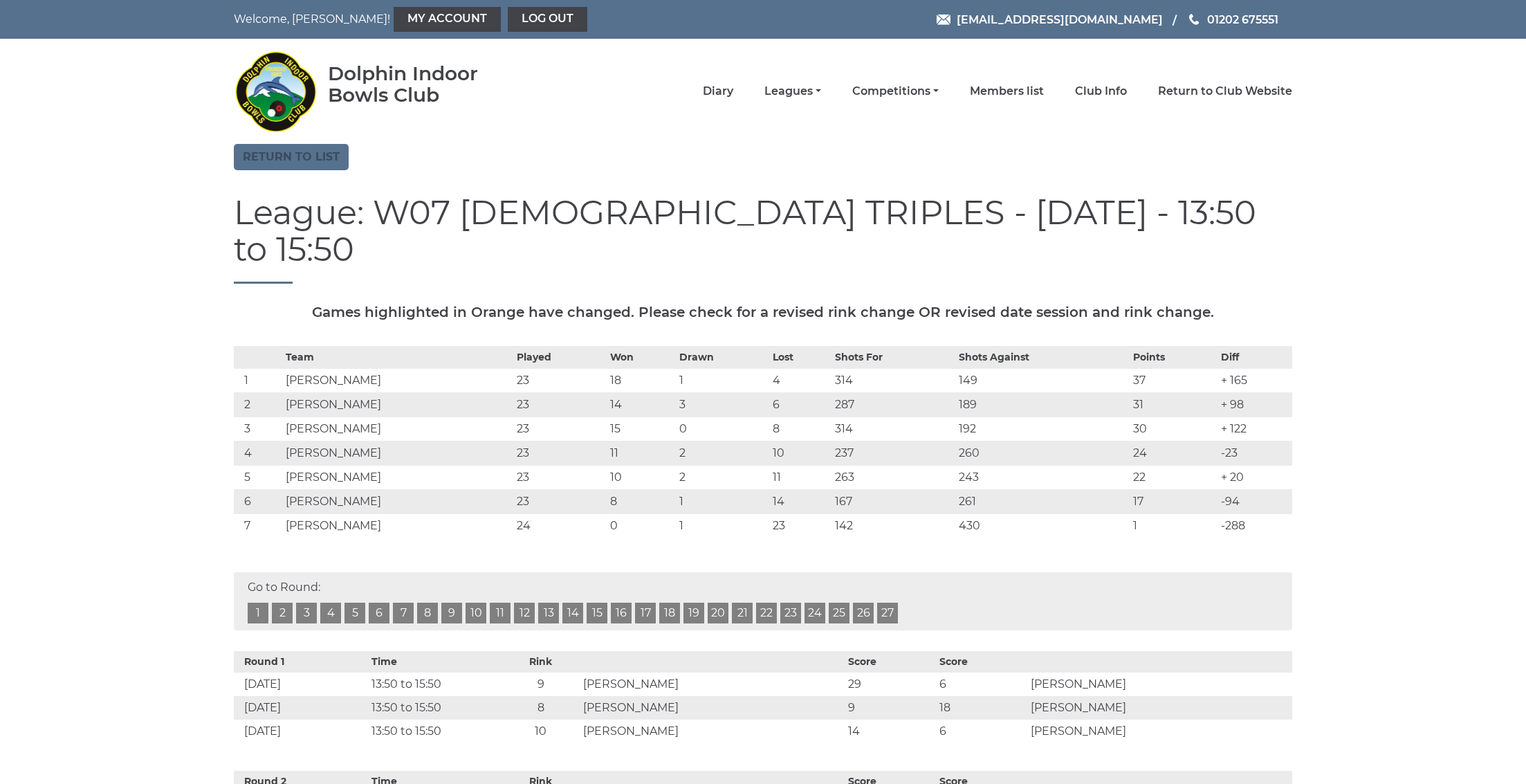
click at [286, 150] on link "Return to list" at bounding box center [291, 157] width 115 height 26
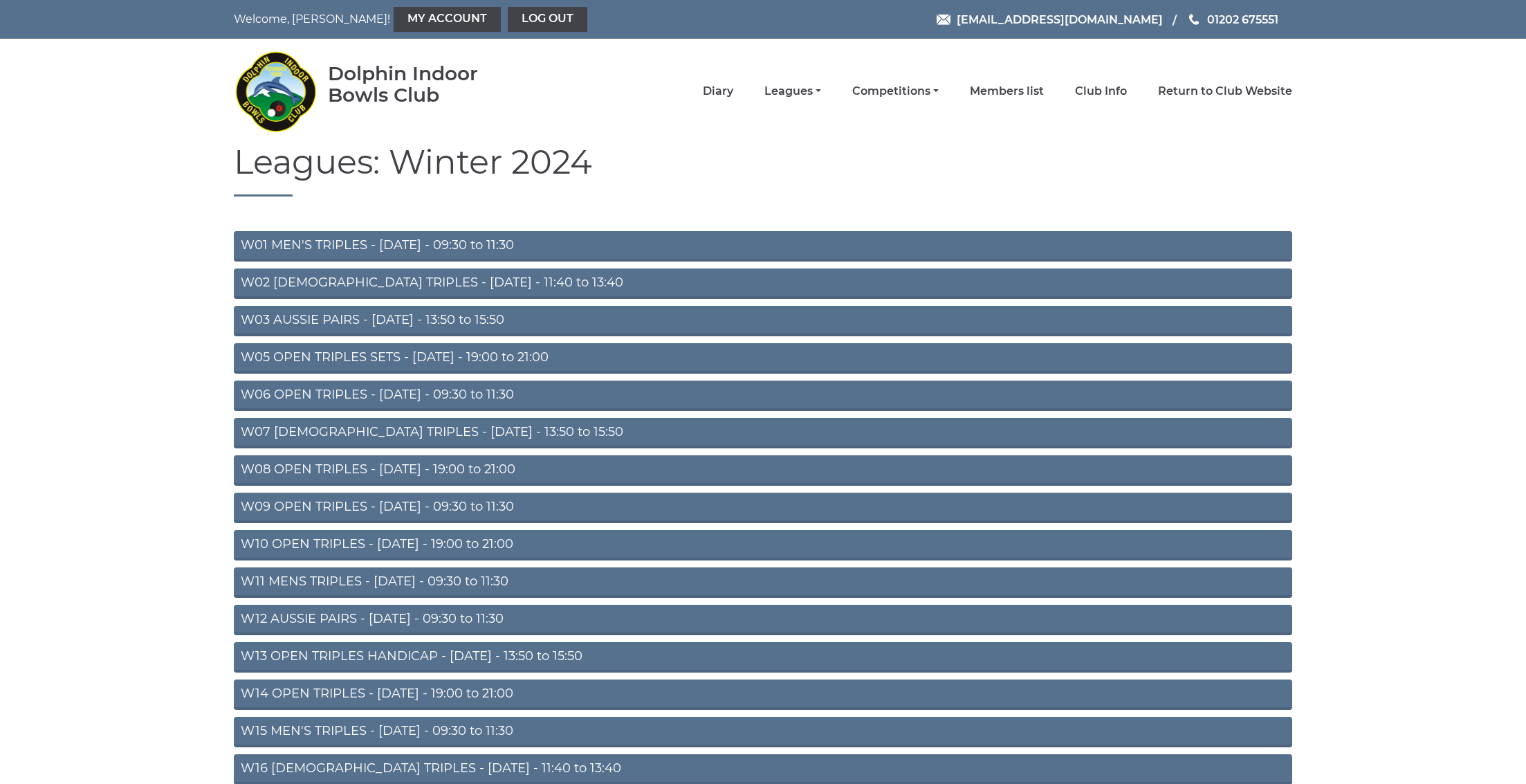
click at [354, 391] on link "W06 OPEN TRIPLES - [DATE] - 09:30 to 11:30" at bounding box center [763, 395] width 1059 height 30
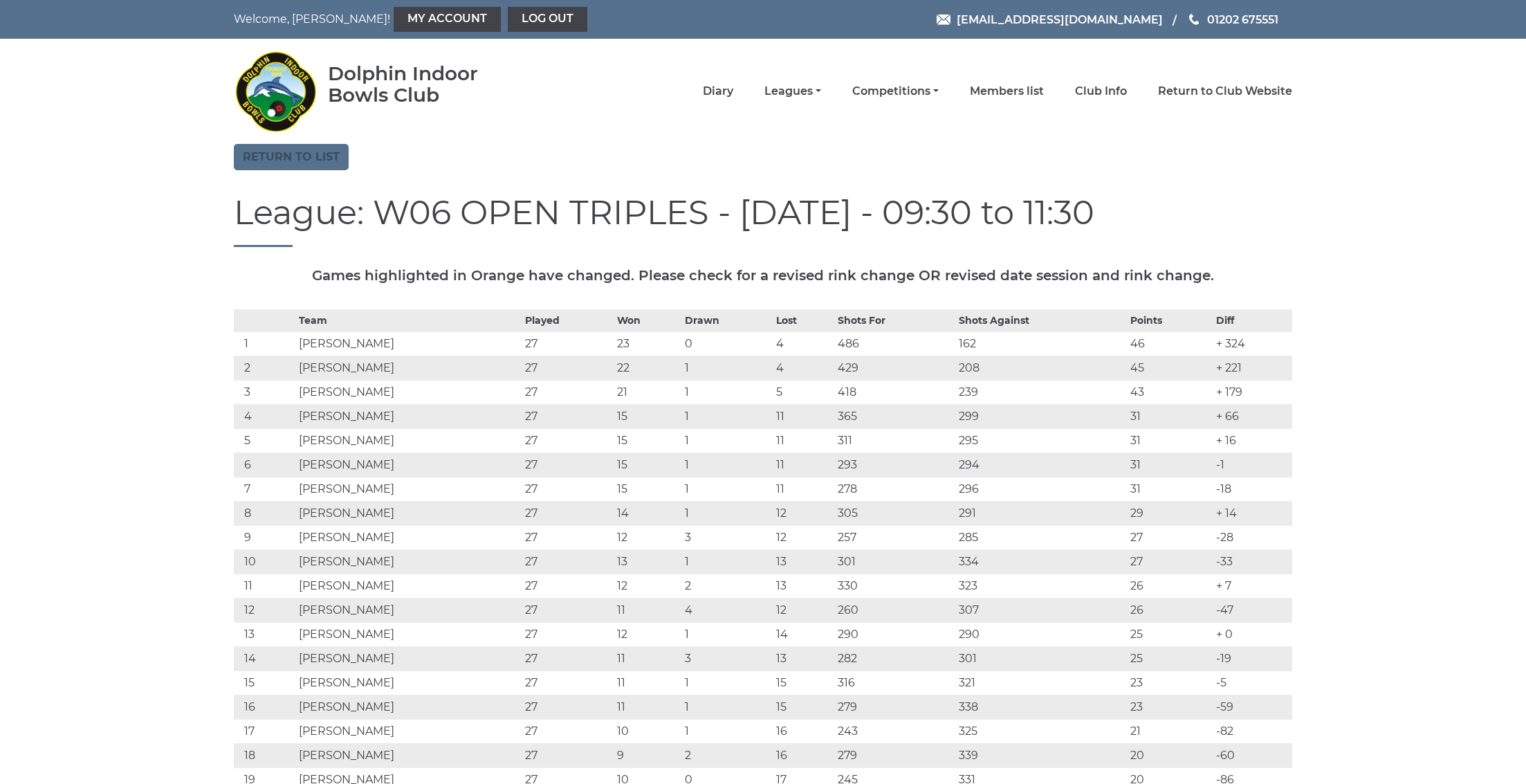
click at [291, 164] on link "Return to list" at bounding box center [291, 157] width 115 height 26
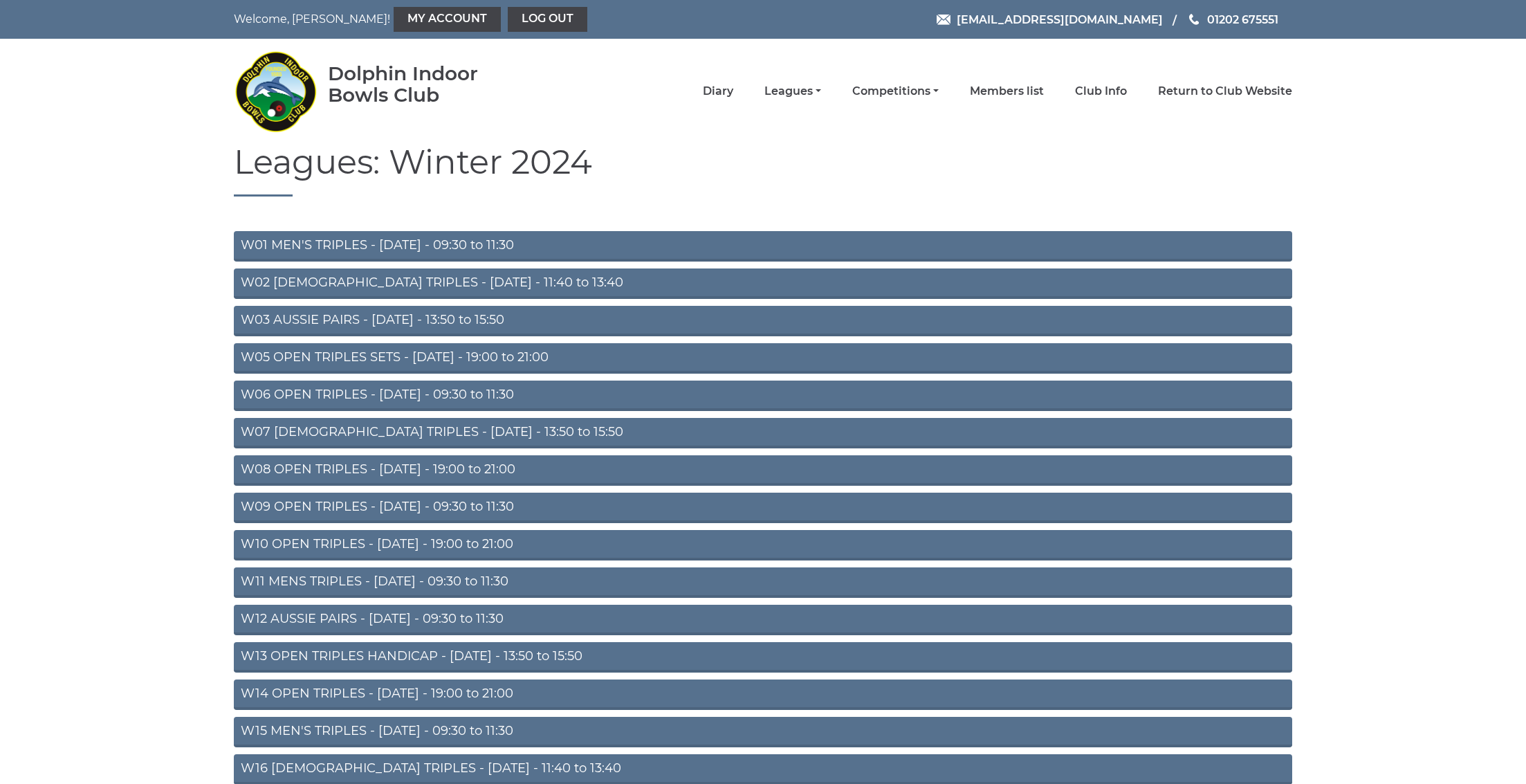
click at [306, 429] on link "W07 [DEMOGRAPHIC_DATA] TRIPLES - [DATE] - 13:50 to 15:50" at bounding box center [763, 432] width 1059 height 30
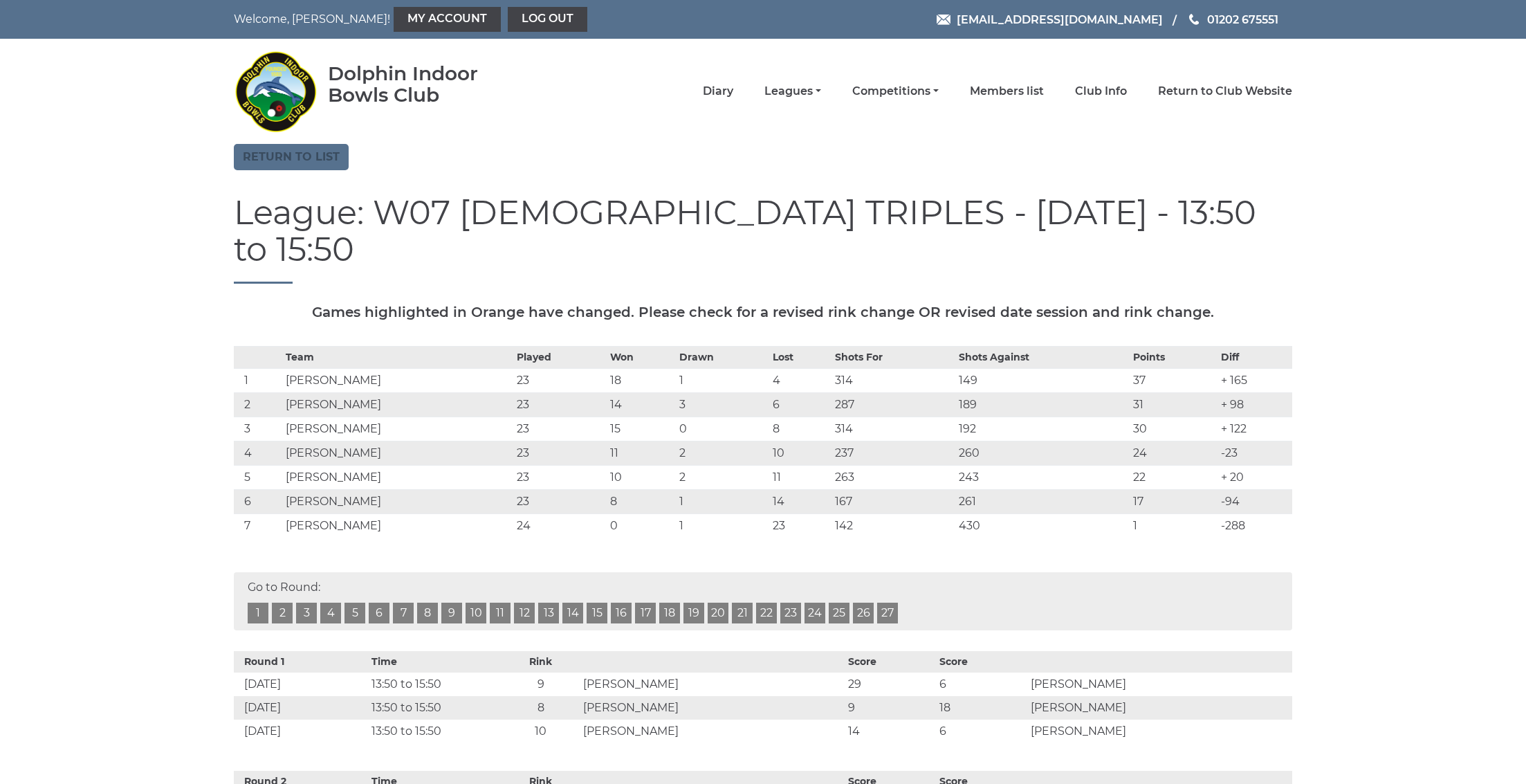
click at [299, 161] on link "Return to list" at bounding box center [291, 157] width 115 height 26
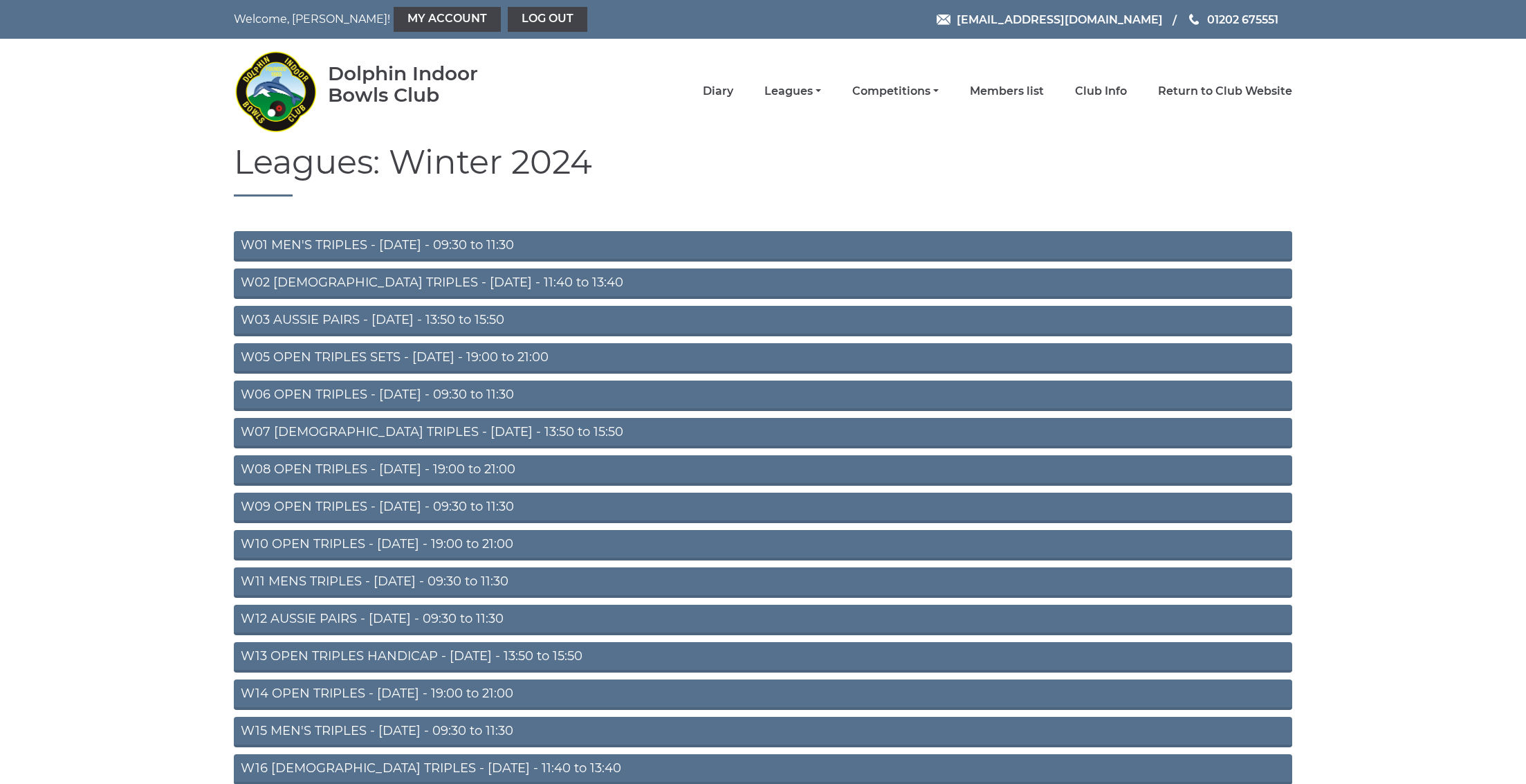
click at [308, 394] on link "W06 OPEN TRIPLES - [DATE] - 09:30 to 11:30" at bounding box center [763, 395] width 1059 height 30
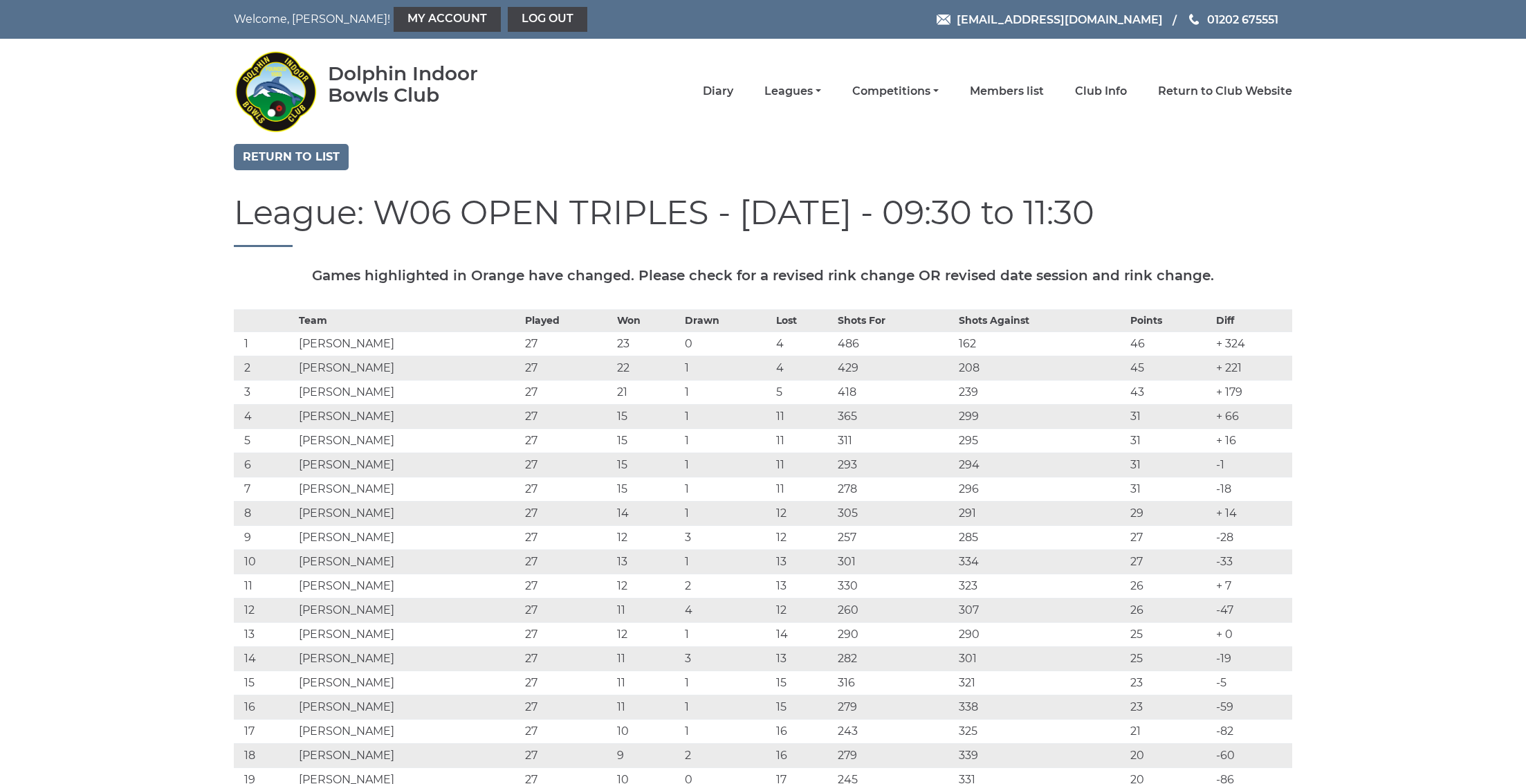
drag, startPoint x: 830, startPoint y: 213, endPoint x: 1086, endPoint y: 203, distance: 256.2
click at [1086, 203] on h1 "League: W06 OPEN TRIPLES - Tuesday - 09:30 to 11:30" at bounding box center [763, 221] width 1059 height 53
click at [280, 160] on link "Return to list" at bounding box center [291, 157] width 115 height 26
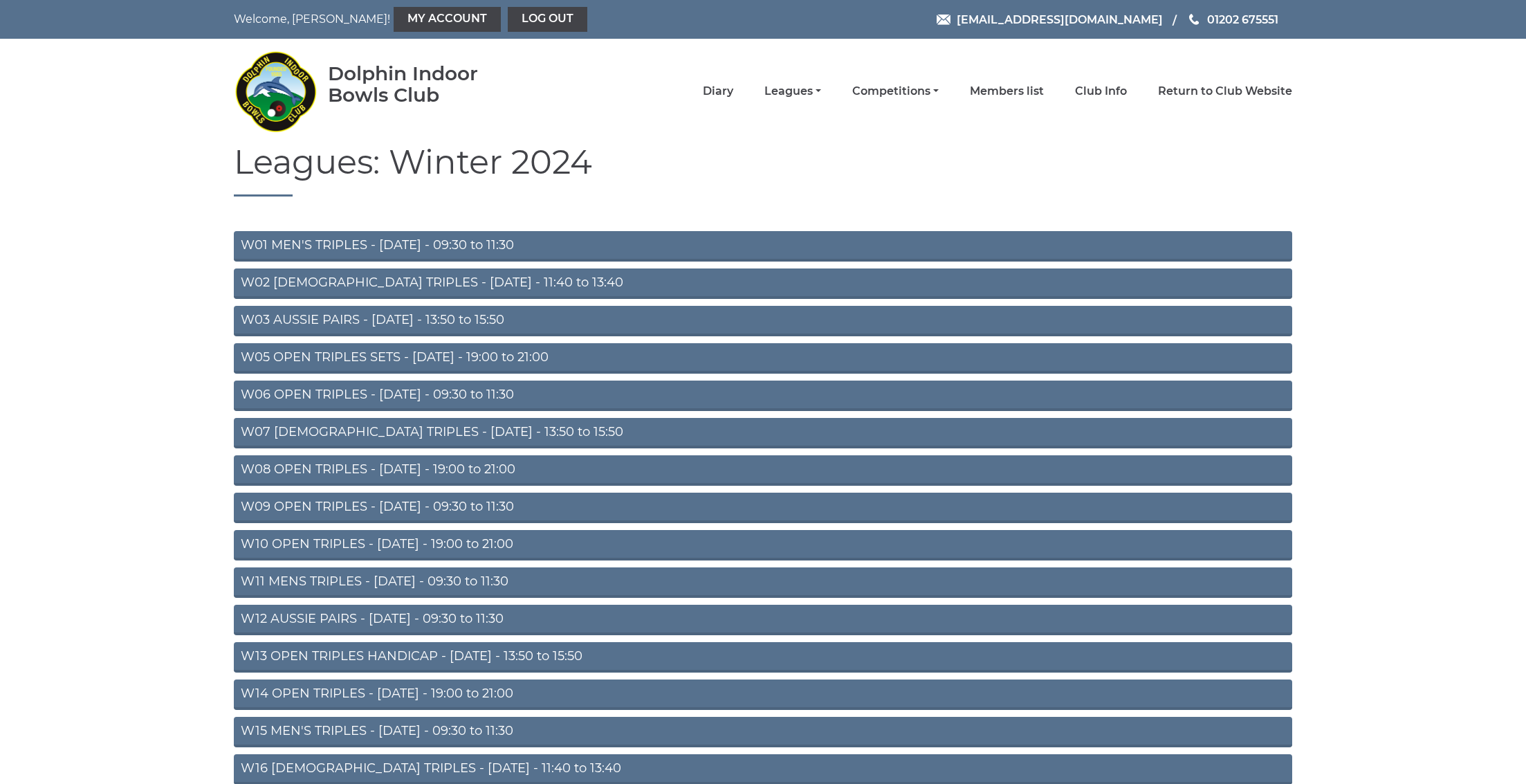
click at [307, 394] on link "W06 OPEN TRIPLES - Tuesday - 09:30 to 11:30" at bounding box center [763, 395] width 1059 height 30
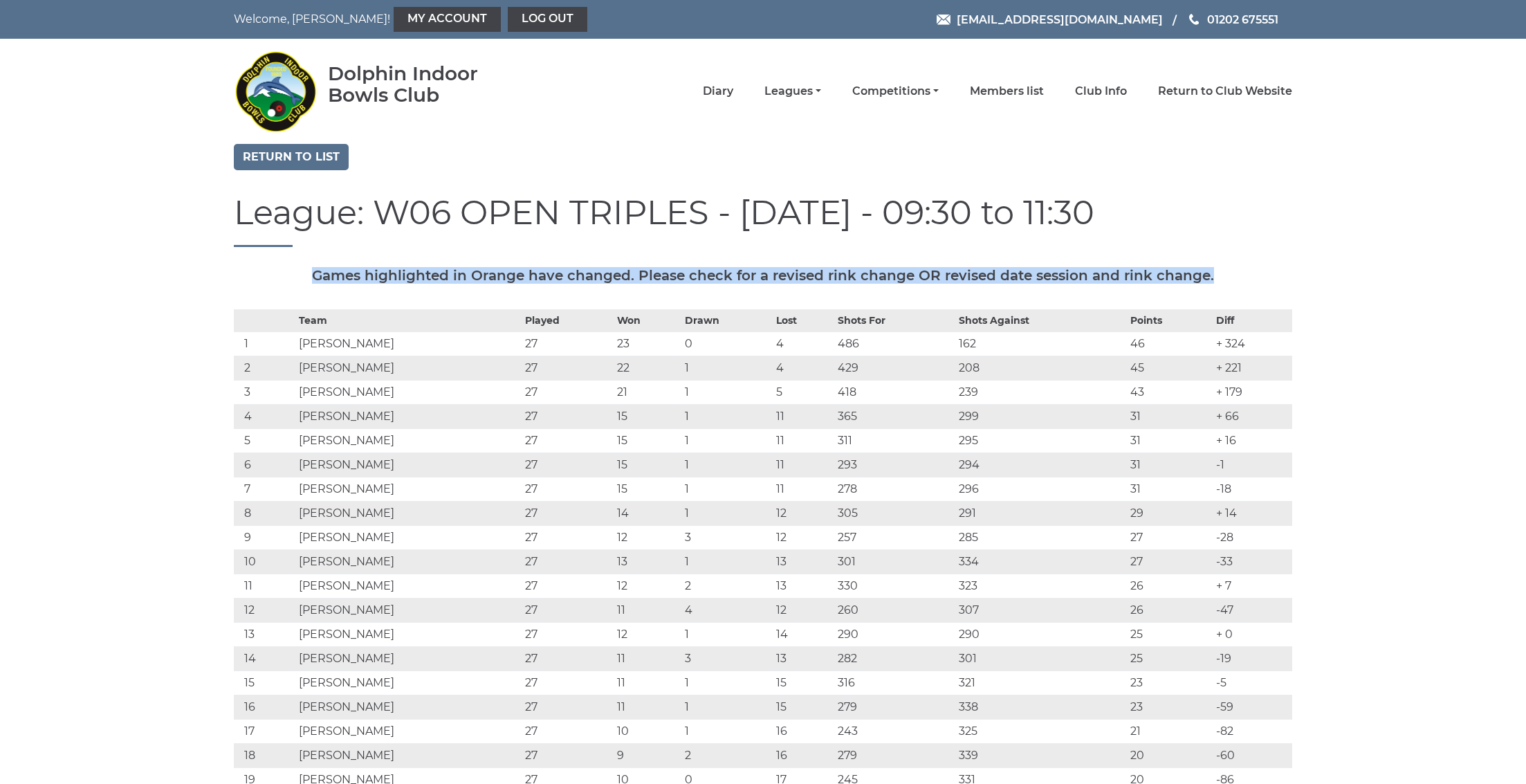
drag, startPoint x: 1162, startPoint y: 277, endPoint x: 339, endPoint y: 272, distance: 823.0
click at [339, 272] on h5 "Games highlighted in Orange have changed. Please check for a revised rink chang…" at bounding box center [763, 275] width 1059 height 16
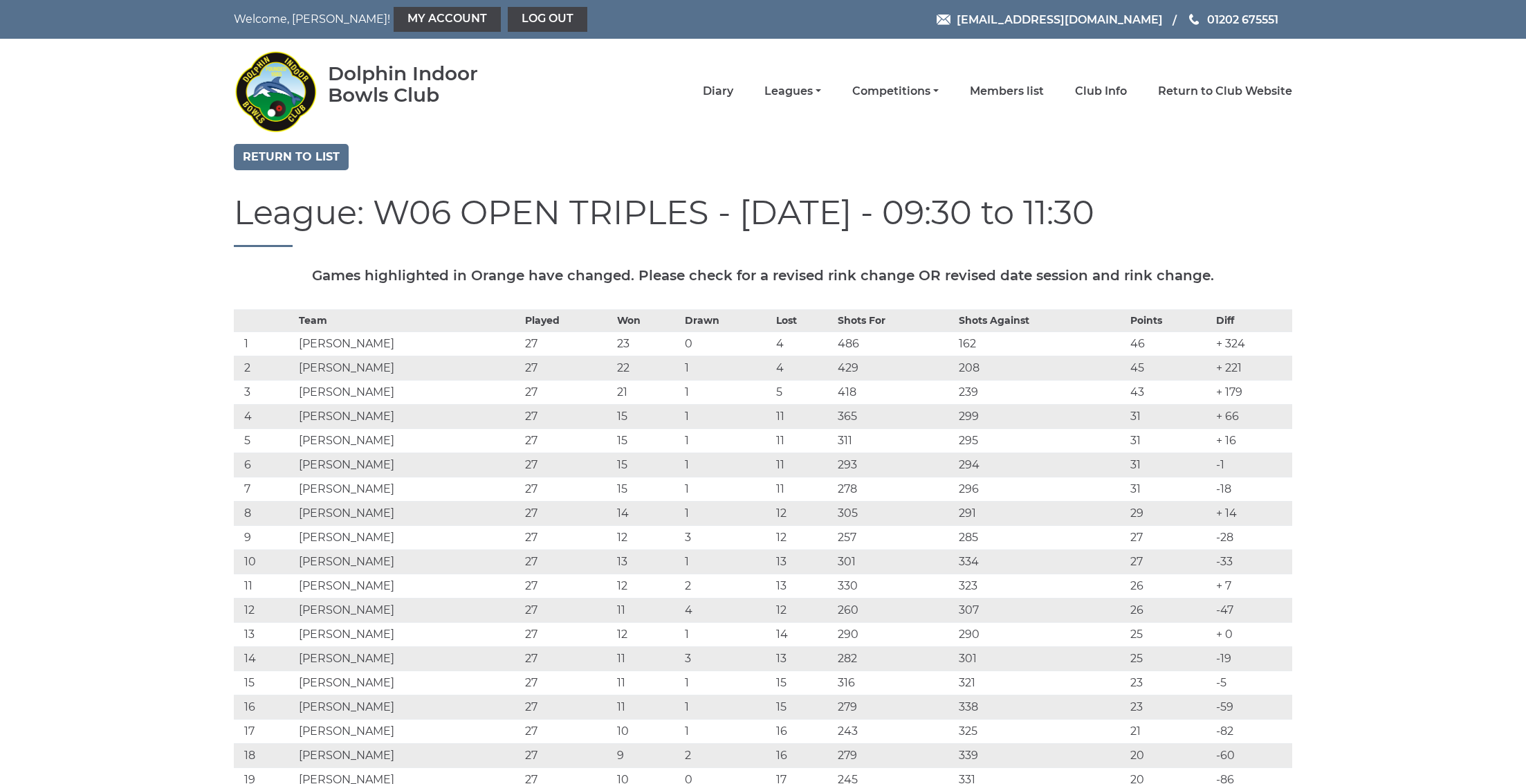
click at [1181, 247] on div "League: W06 OPEN TRIPLES - Tuesday - 09:30 to 11:30" at bounding box center [763, 231] width 1079 height 73
click at [1024, 93] on link "Members list" at bounding box center [1007, 92] width 74 height 16
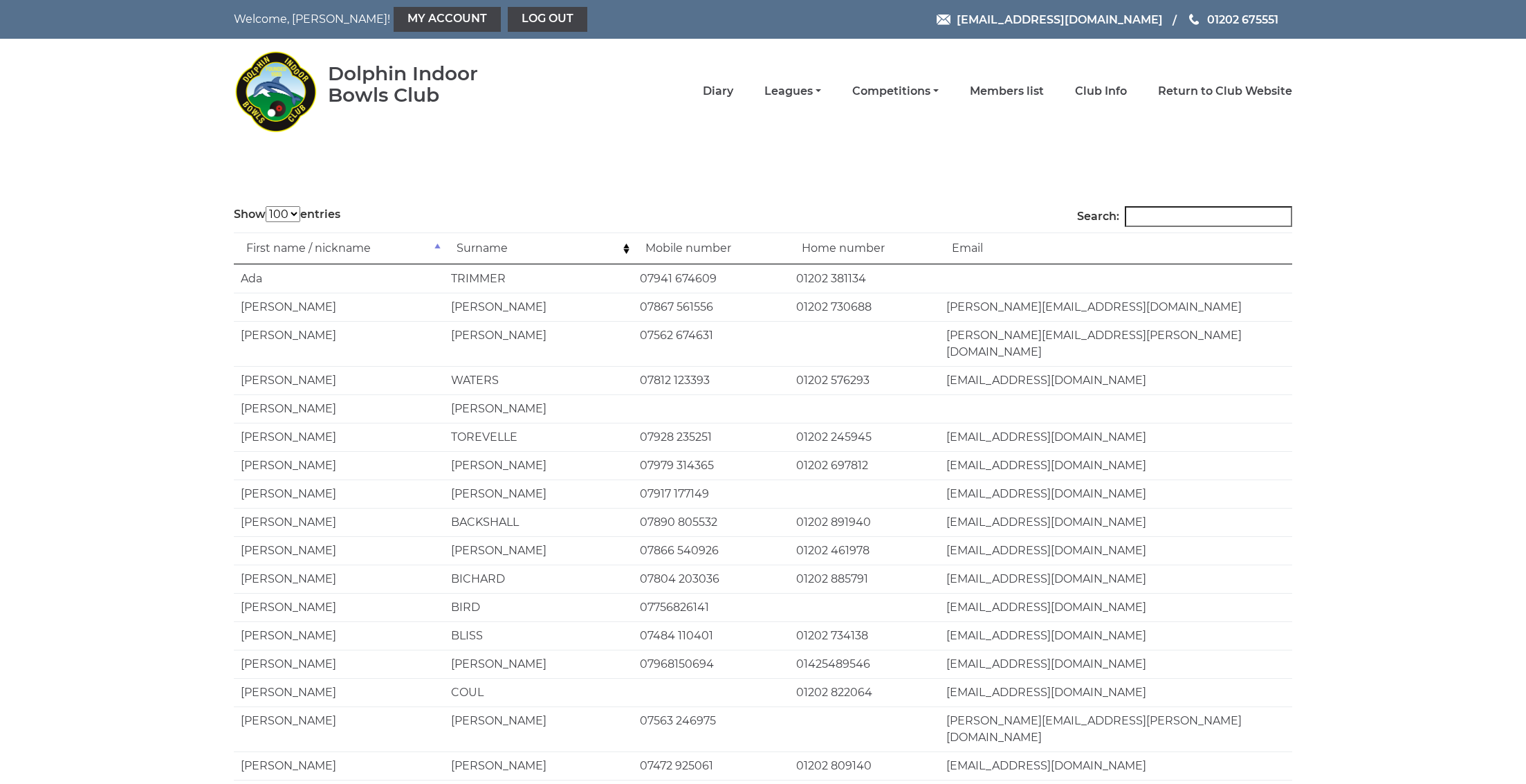
select select "100"
click at [1193, 217] on input "Search:" at bounding box center [1209, 216] width 167 height 20
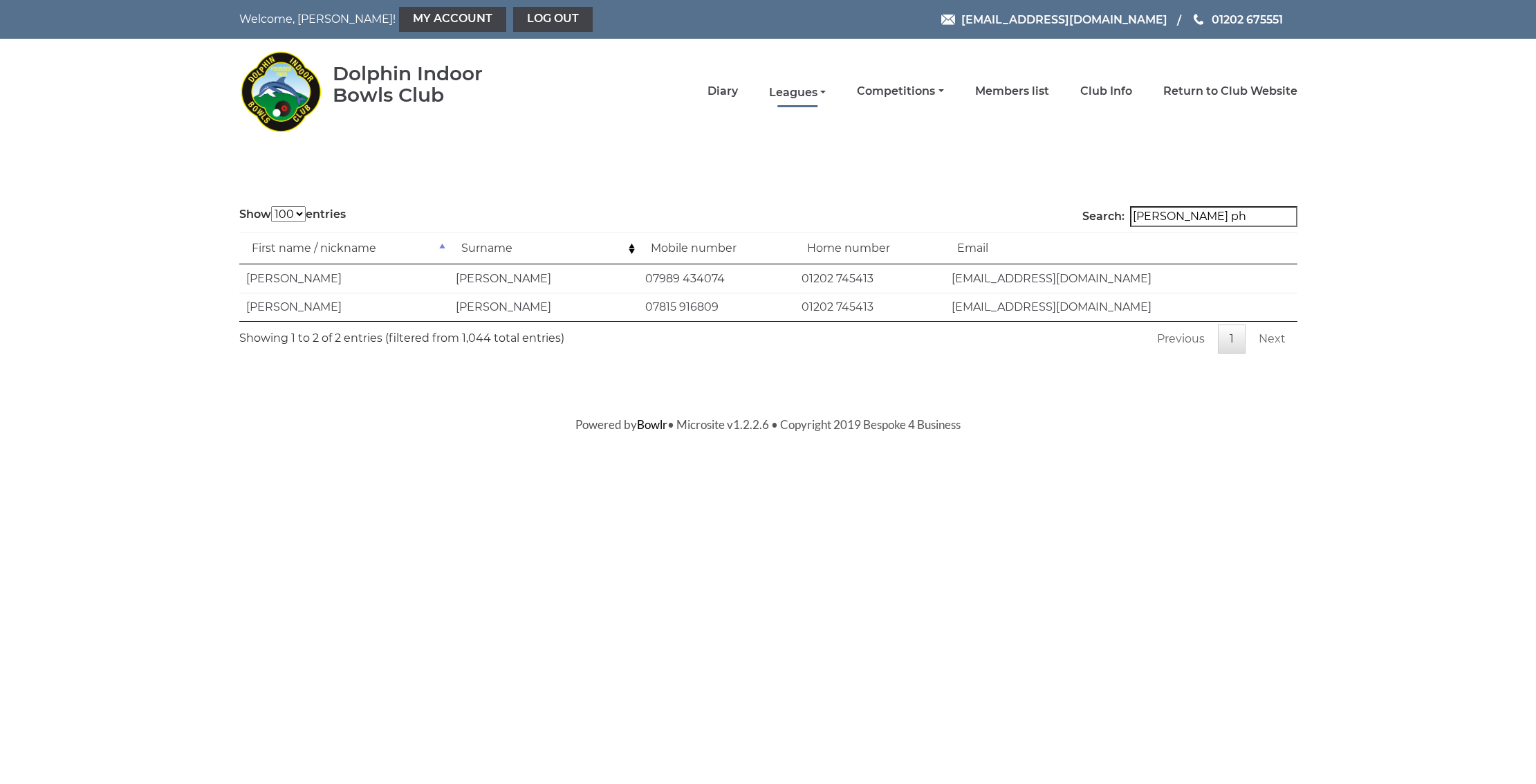
type input "tom ph"
click at [821, 94] on link "Leagues" at bounding box center [798, 92] width 56 height 16
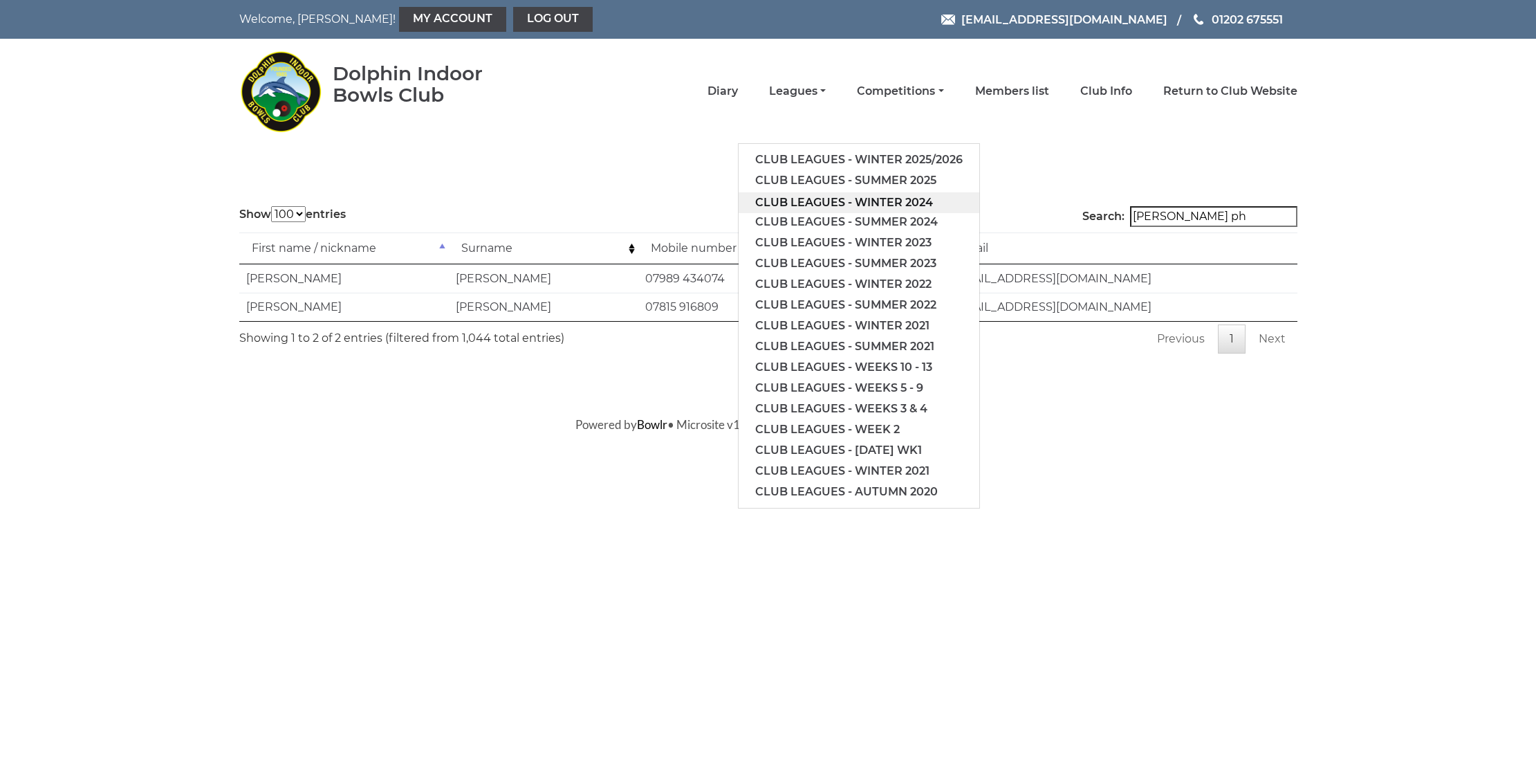
click at [830, 203] on link "Club leagues - Winter 2024" at bounding box center [858, 202] width 240 height 20
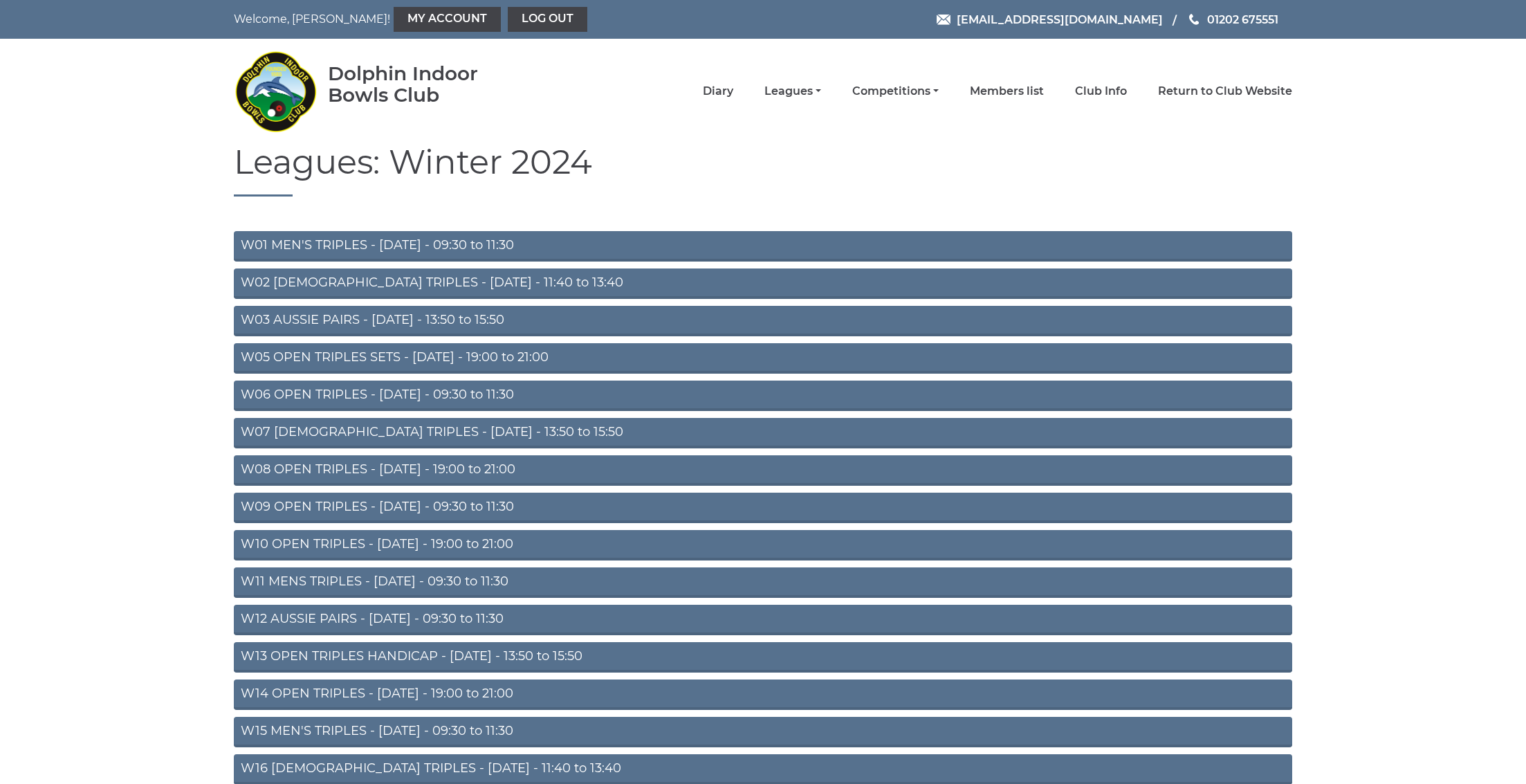
click at [290, 506] on link "W09 OPEN TRIPLES - [DATE] - 09:30 to 11:30" at bounding box center [763, 507] width 1059 height 30
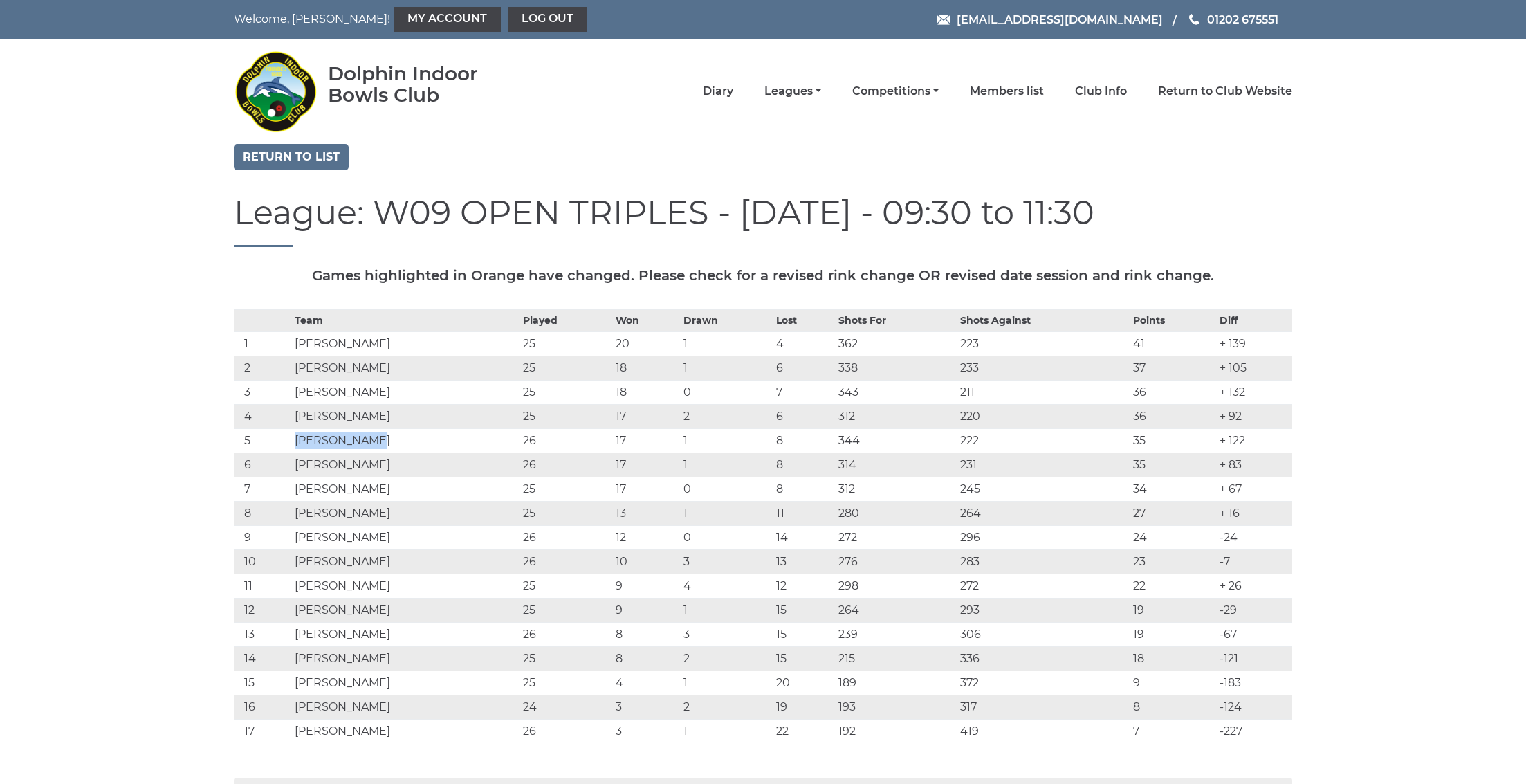
drag, startPoint x: 297, startPoint y: 445, endPoint x: 407, endPoint y: 448, distance: 110.0
click at [407, 448] on td "Brian MANUEL" at bounding box center [405, 440] width 229 height 24
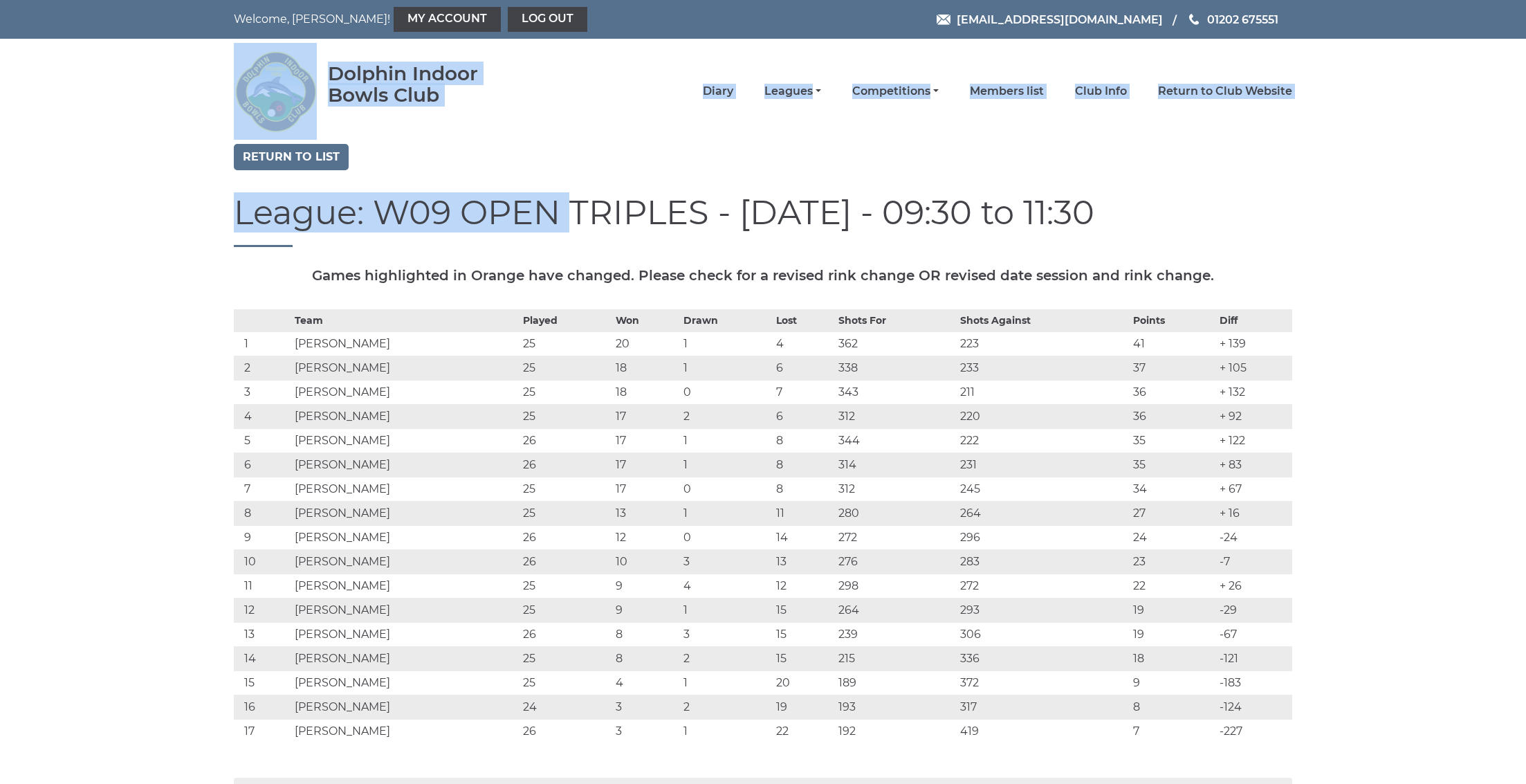
drag, startPoint x: 216, startPoint y: 140, endPoint x: 458, endPoint y: 161, distance: 242.9
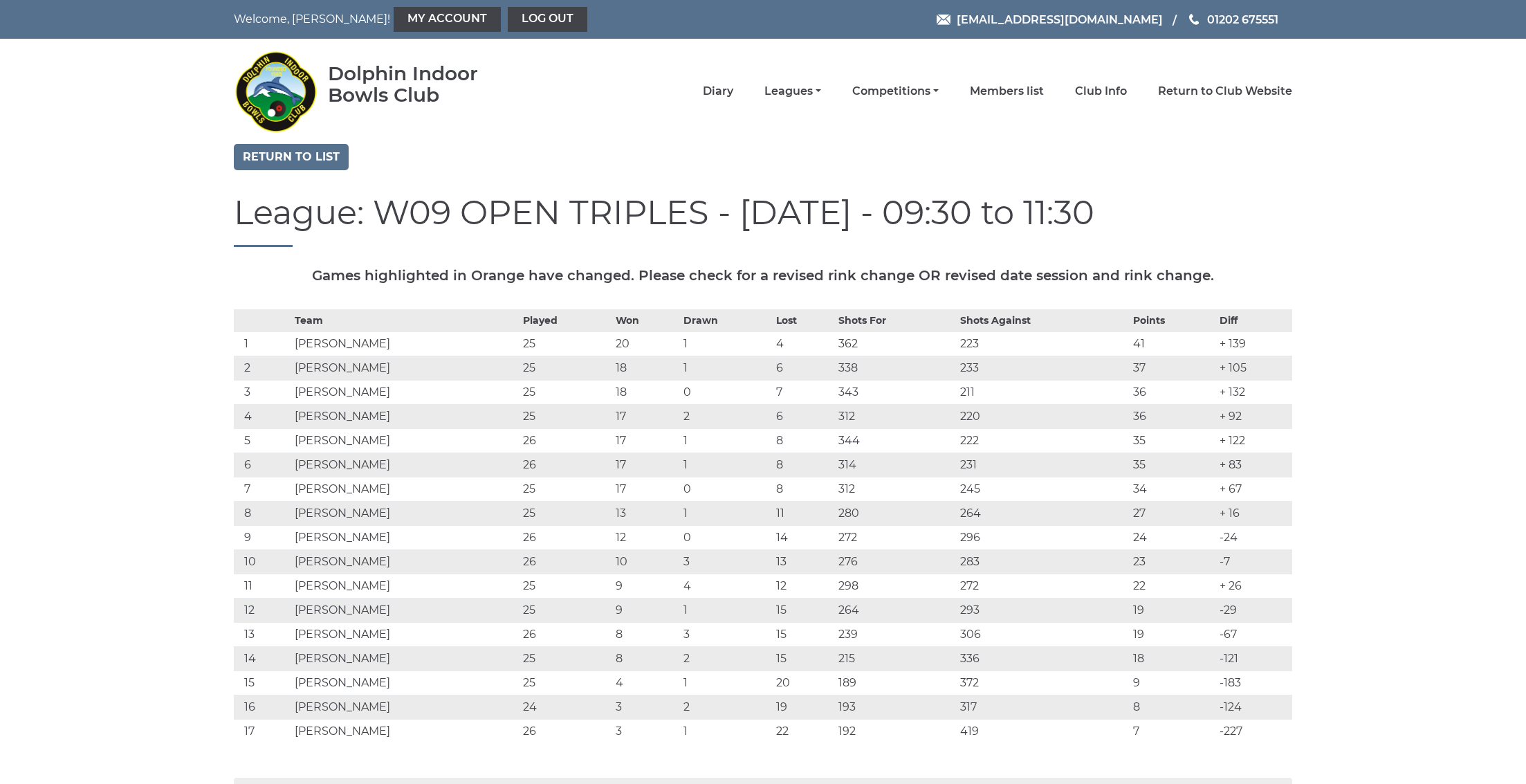
click at [308, 161] on link "Return to list" at bounding box center [291, 157] width 115 height 26
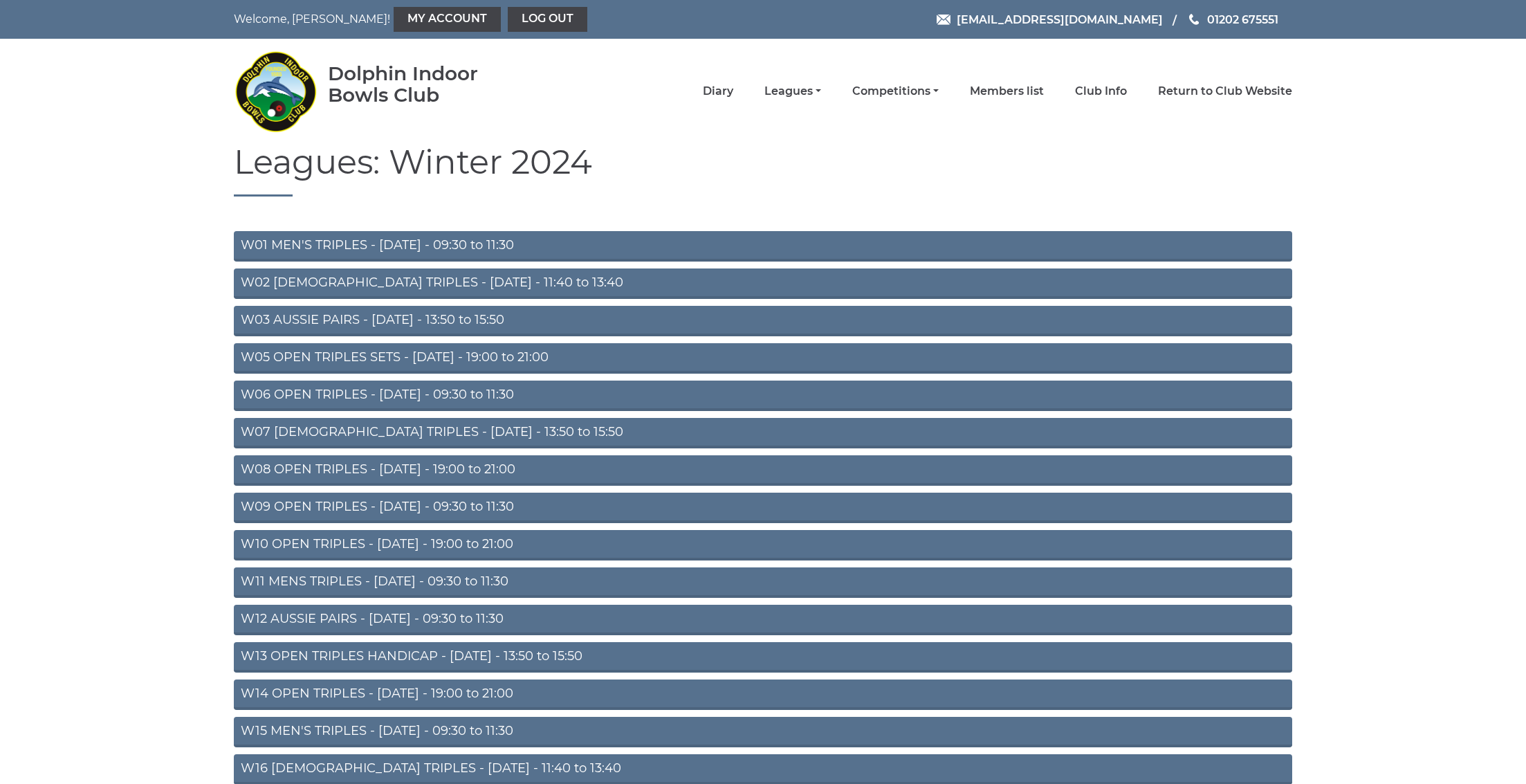
click at [332, 386] on link "W06 OPEN TRIPLES - Tuesday - 09:30 to 11:30" at bounding box center [763, 395] width 1059 height 30
